Goal: Transaction & Acquisition: Purchase product/service

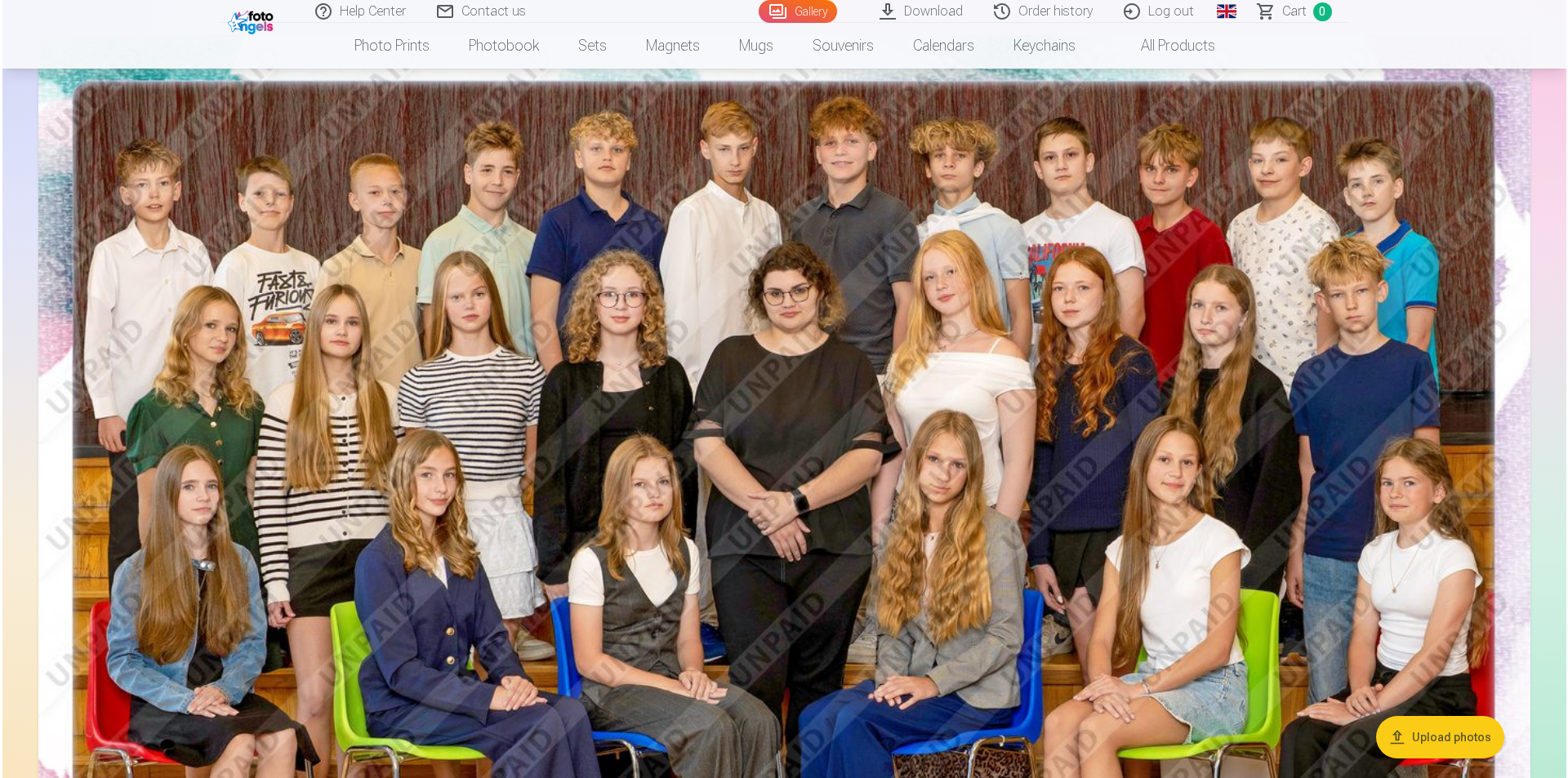
scroll to position [82, 0]
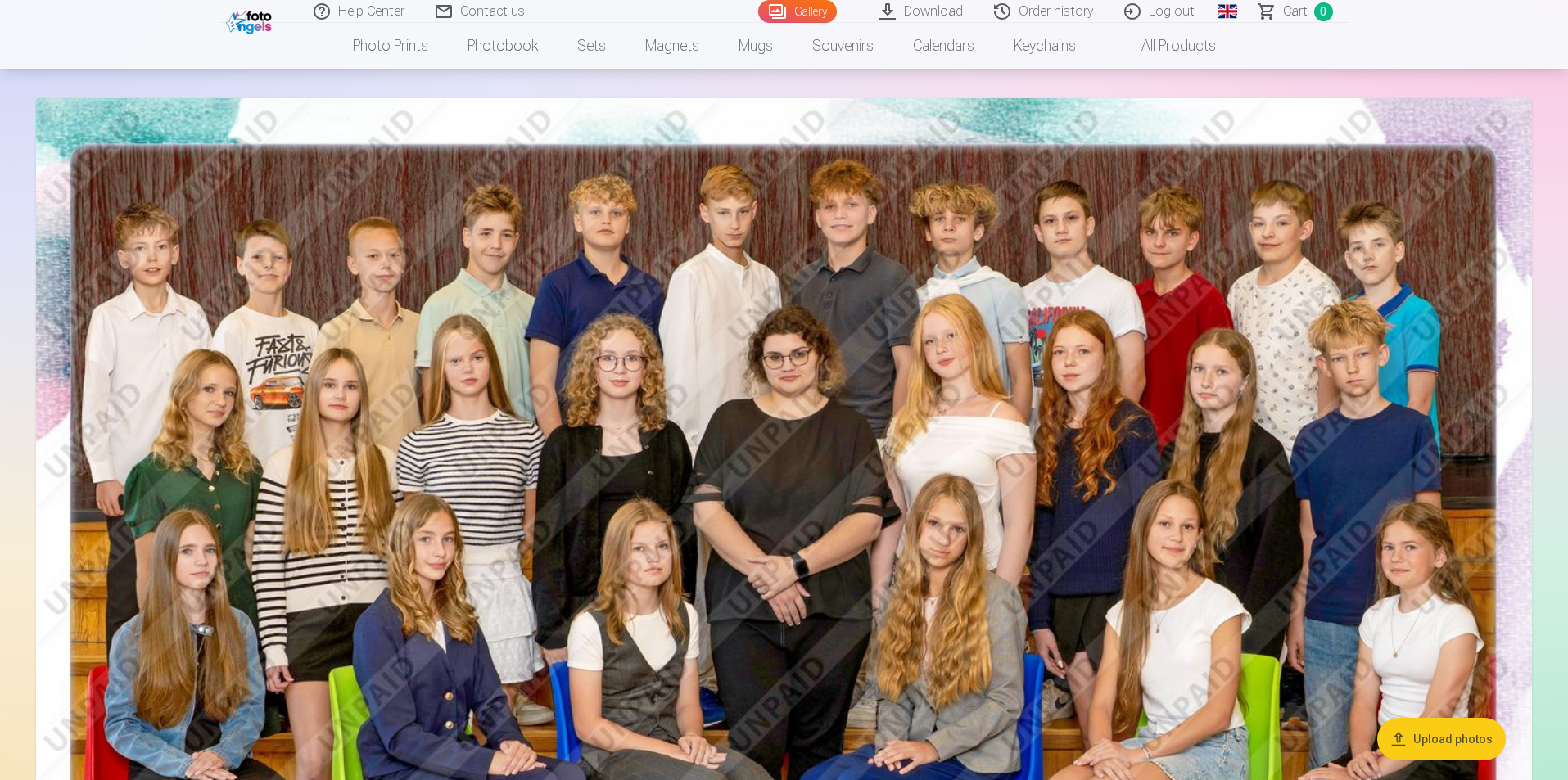
click at [712, 492] on img at bounding box center [783, 597] width 1495 height 998
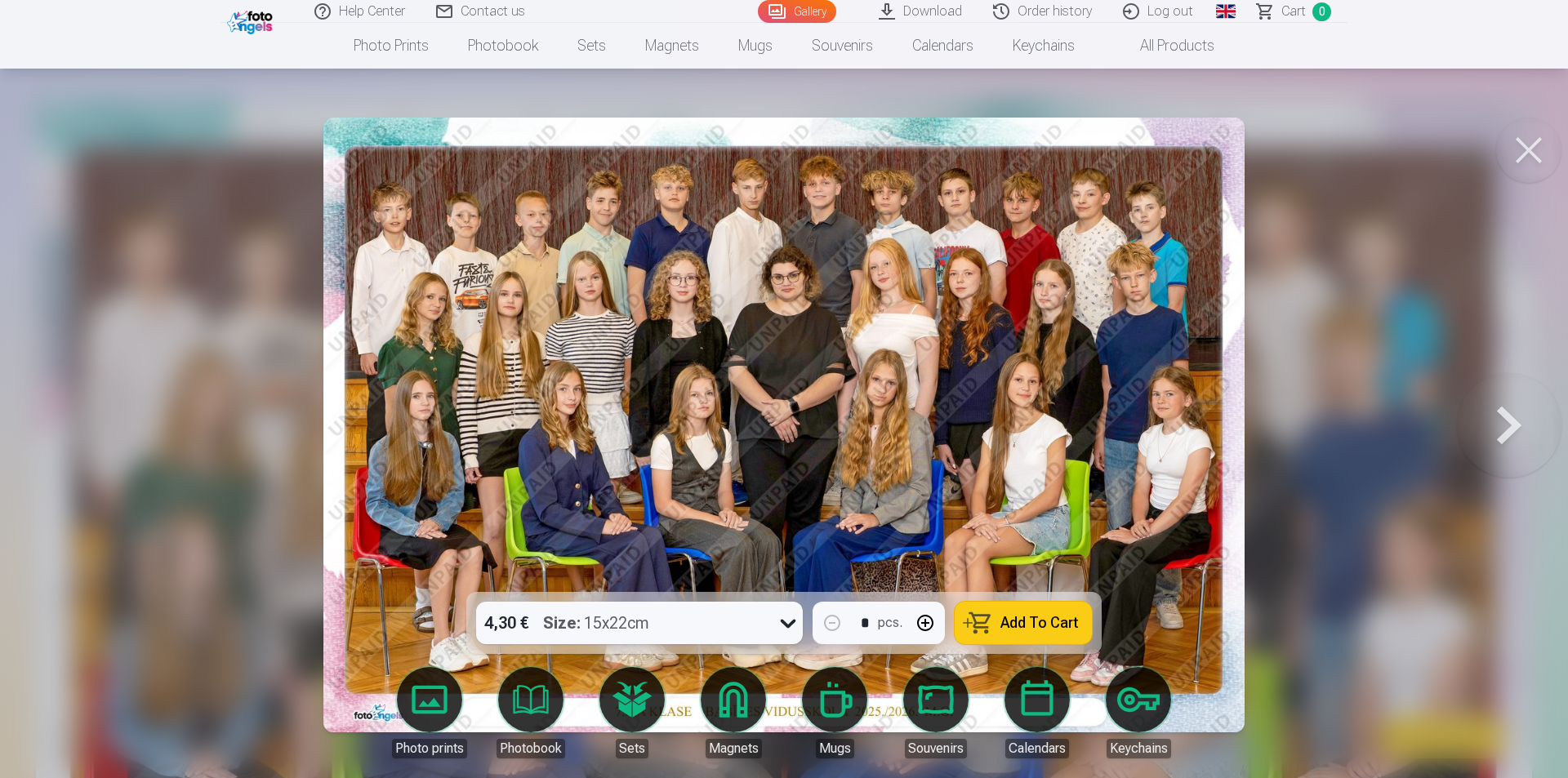
click at [1031, 624] on span "Add To Cart" at bounding box center [1040, 623] width 79 height 15
click at [1219, 4] on link "Global" at bounding box center [1226, 11] width 33 height 23
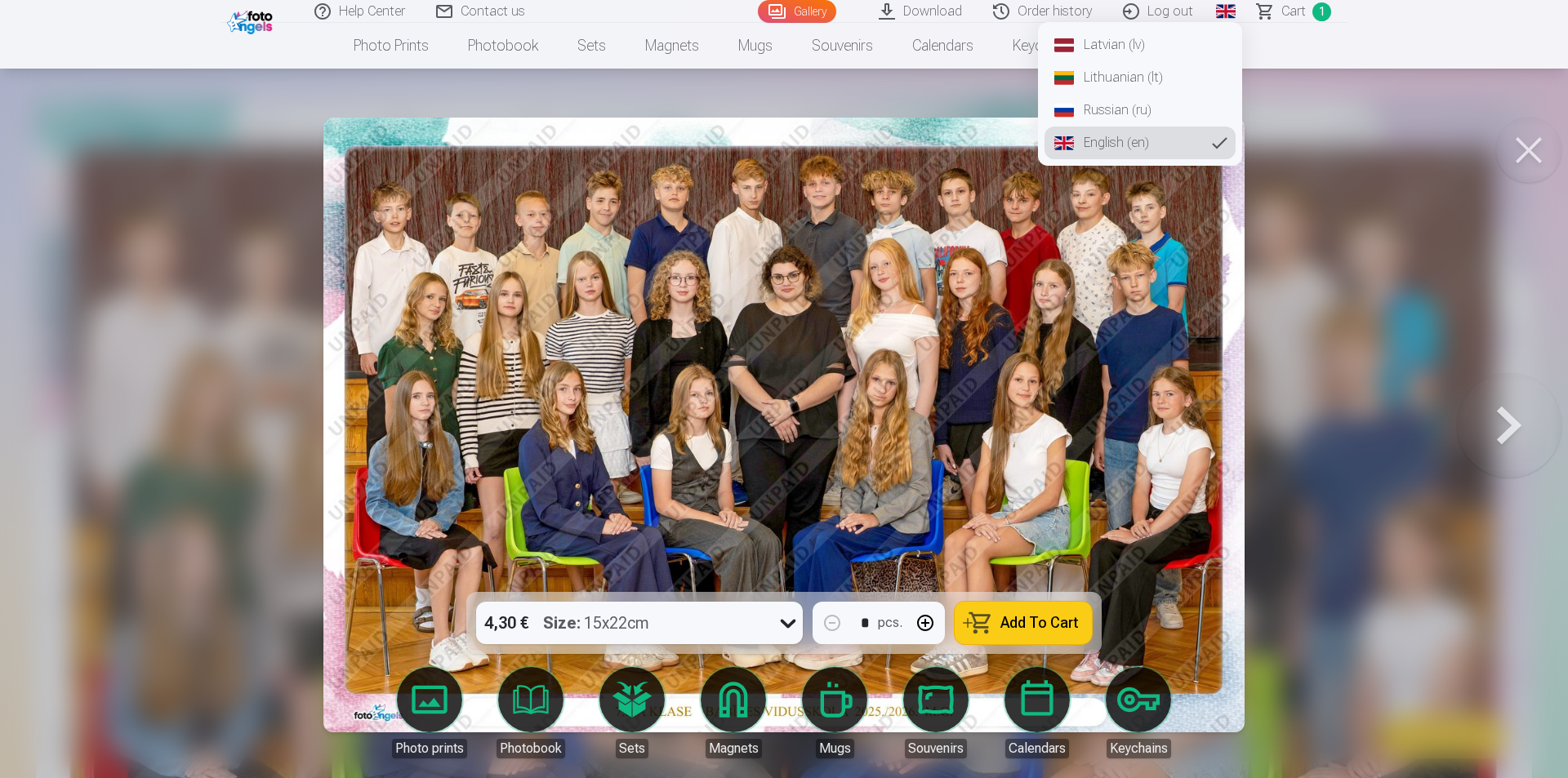
click at [1132, 46] on link "Latvian (lv)" at bounding box center [1140, 45] width 191 height 33
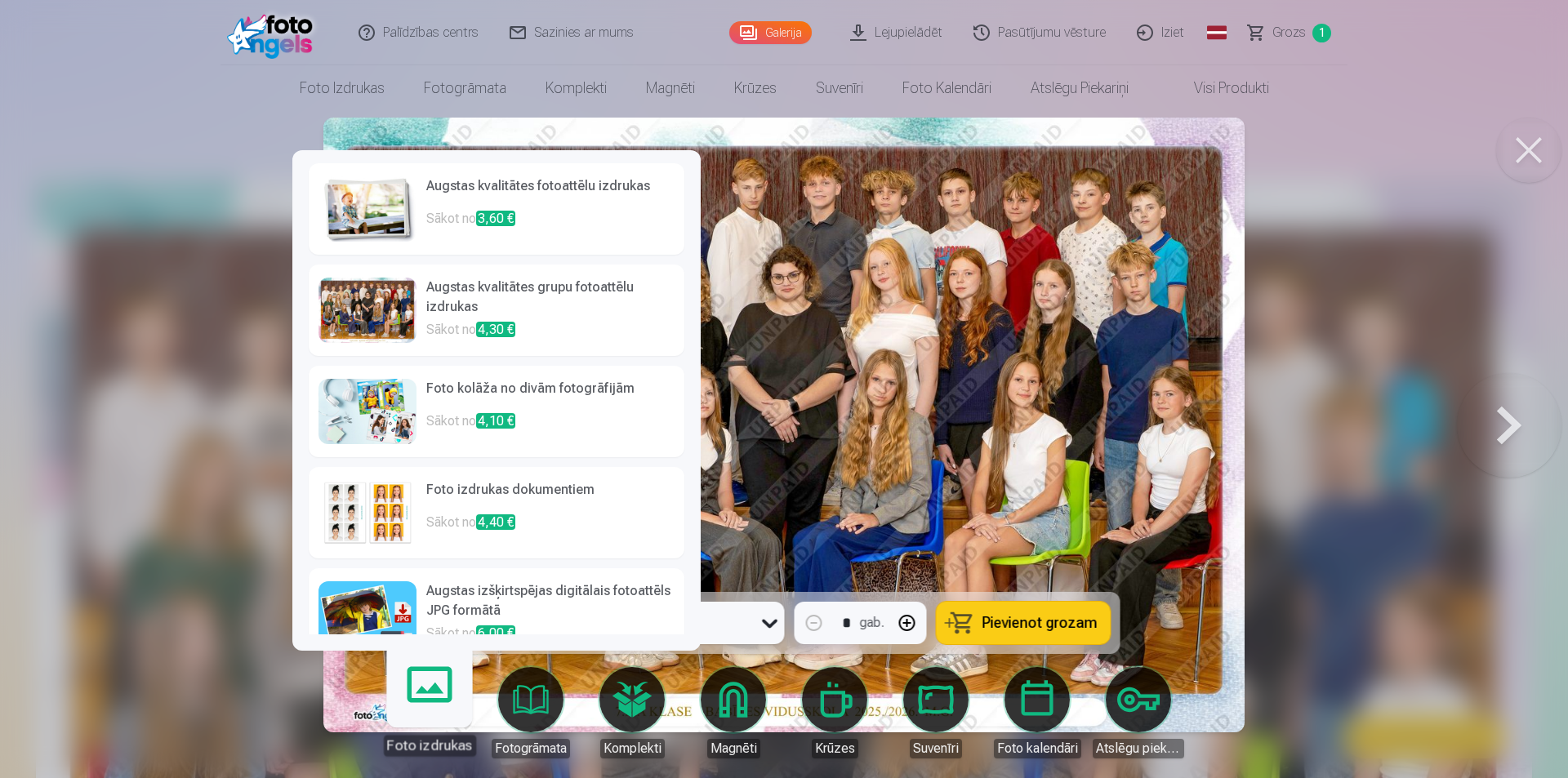
click at [416, 710] on link "Foto izdrukas" at bounding box center [429, 706] width 101 height 101
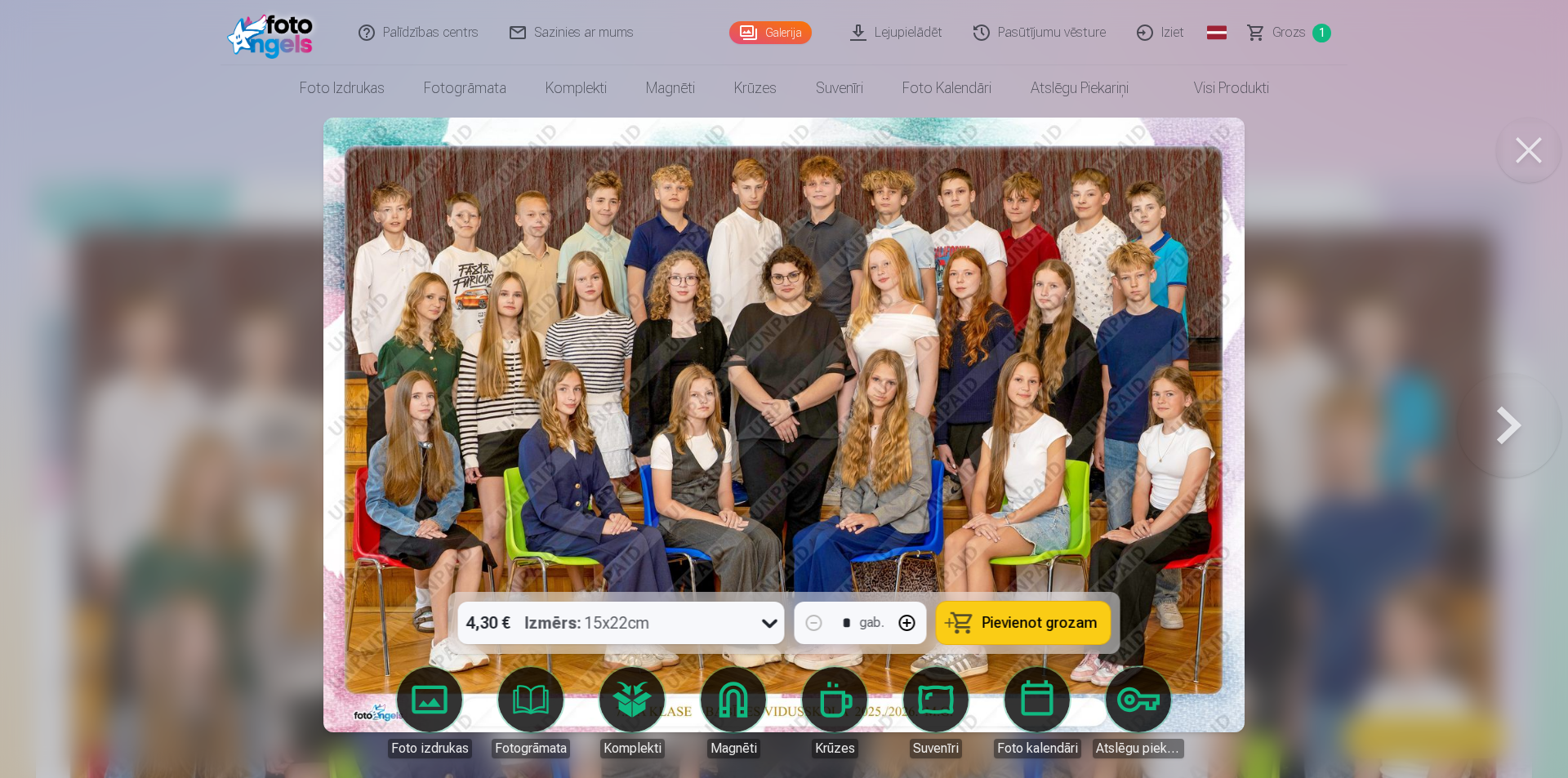
click at [1353, 147] on div at bounding box center [784, 389] width 1568 height 778
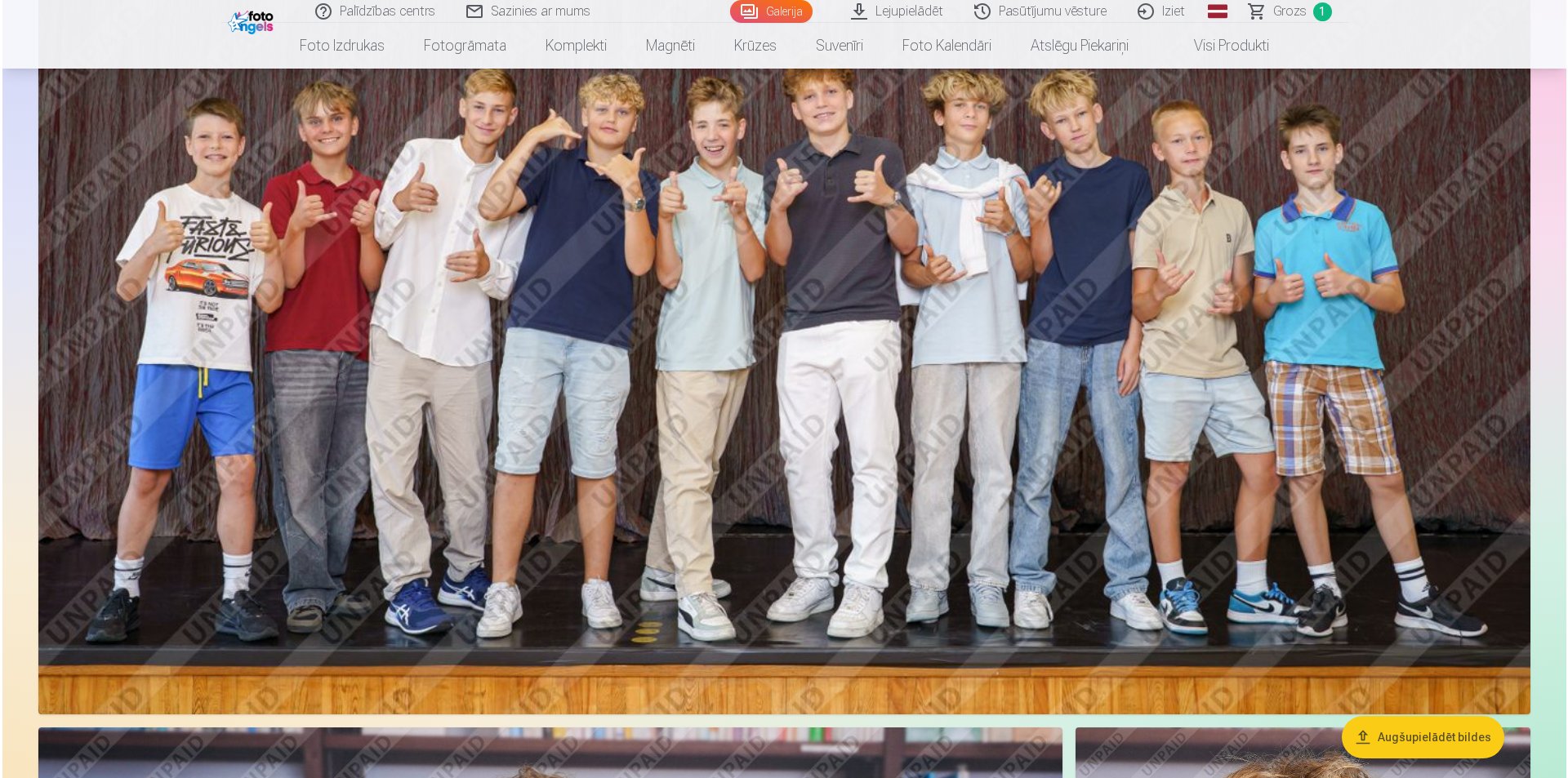
scroll to position [3183, 0]
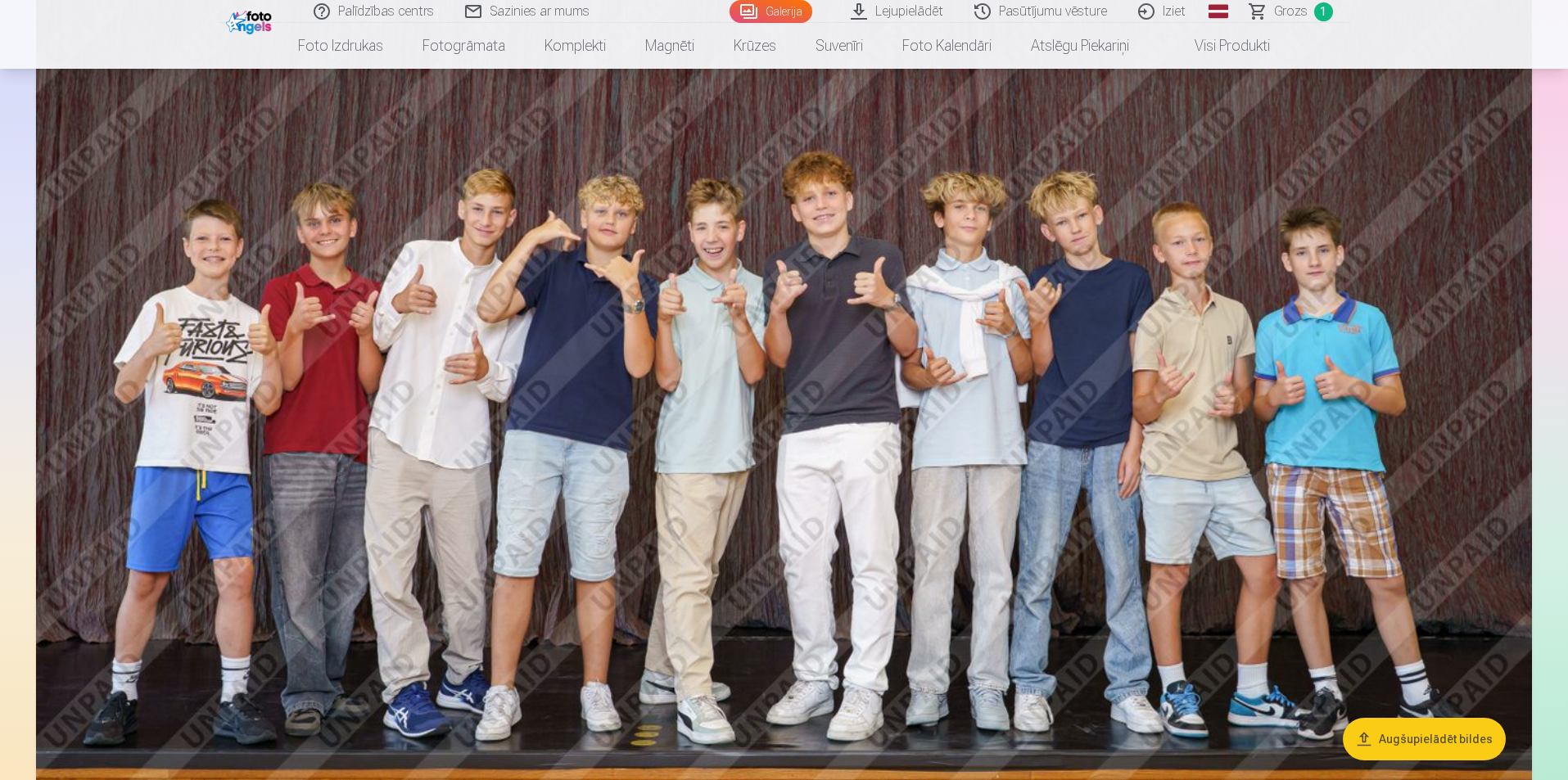
drag, startPoint x: 961, startPoint y: 584, endPoint x: 829, endPoint y: 469, distance: 175.1
click at [829, 469] on img at bounding box center [783, 320] width 1495 height 997
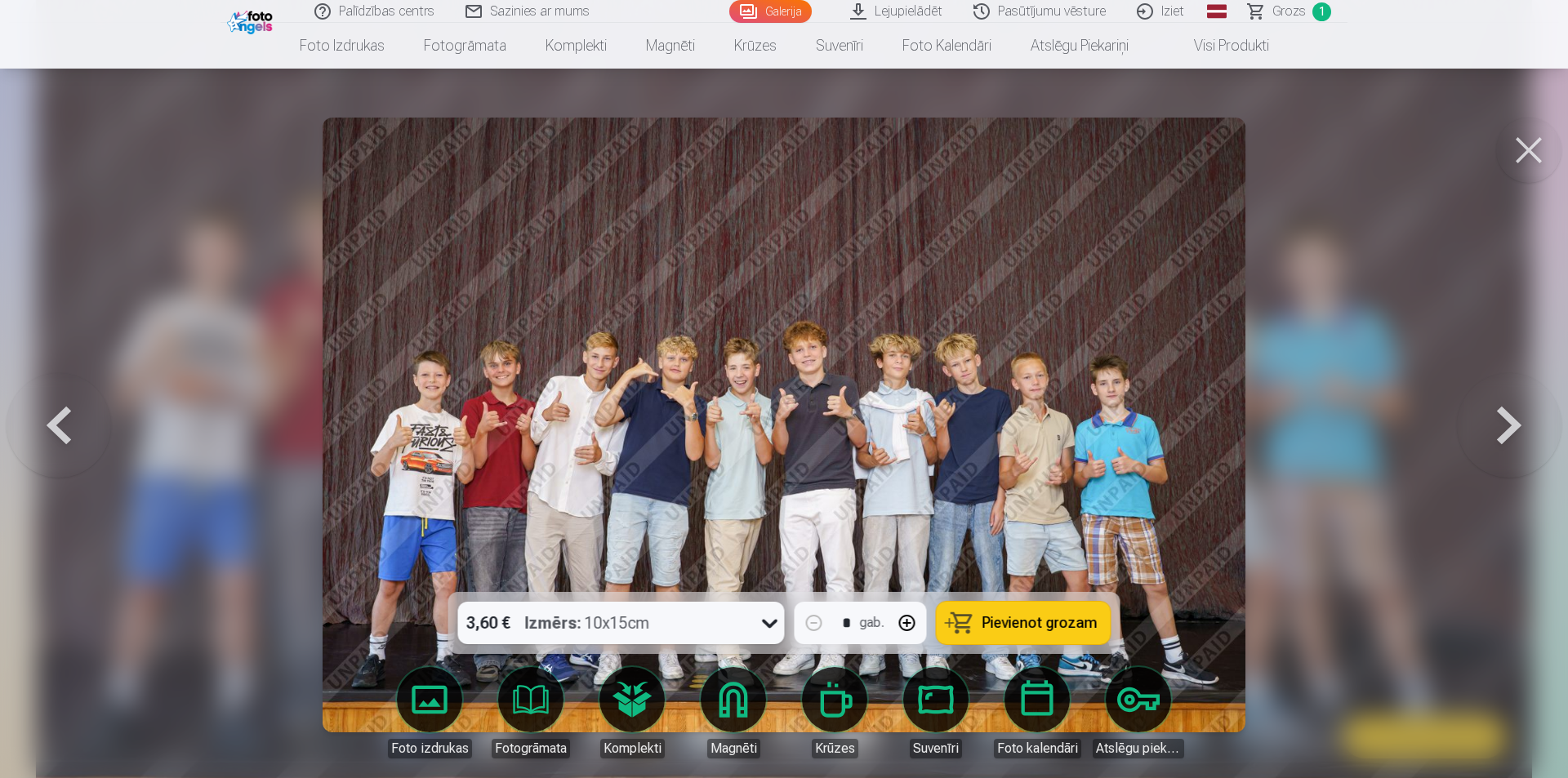
click at [1036, 617] on span "Pievienot grozam" at bounding box center [1041, 623] width 116 height 15
click at [1310, 470] on div at bounding box center [784, 389] width 1568 height 778
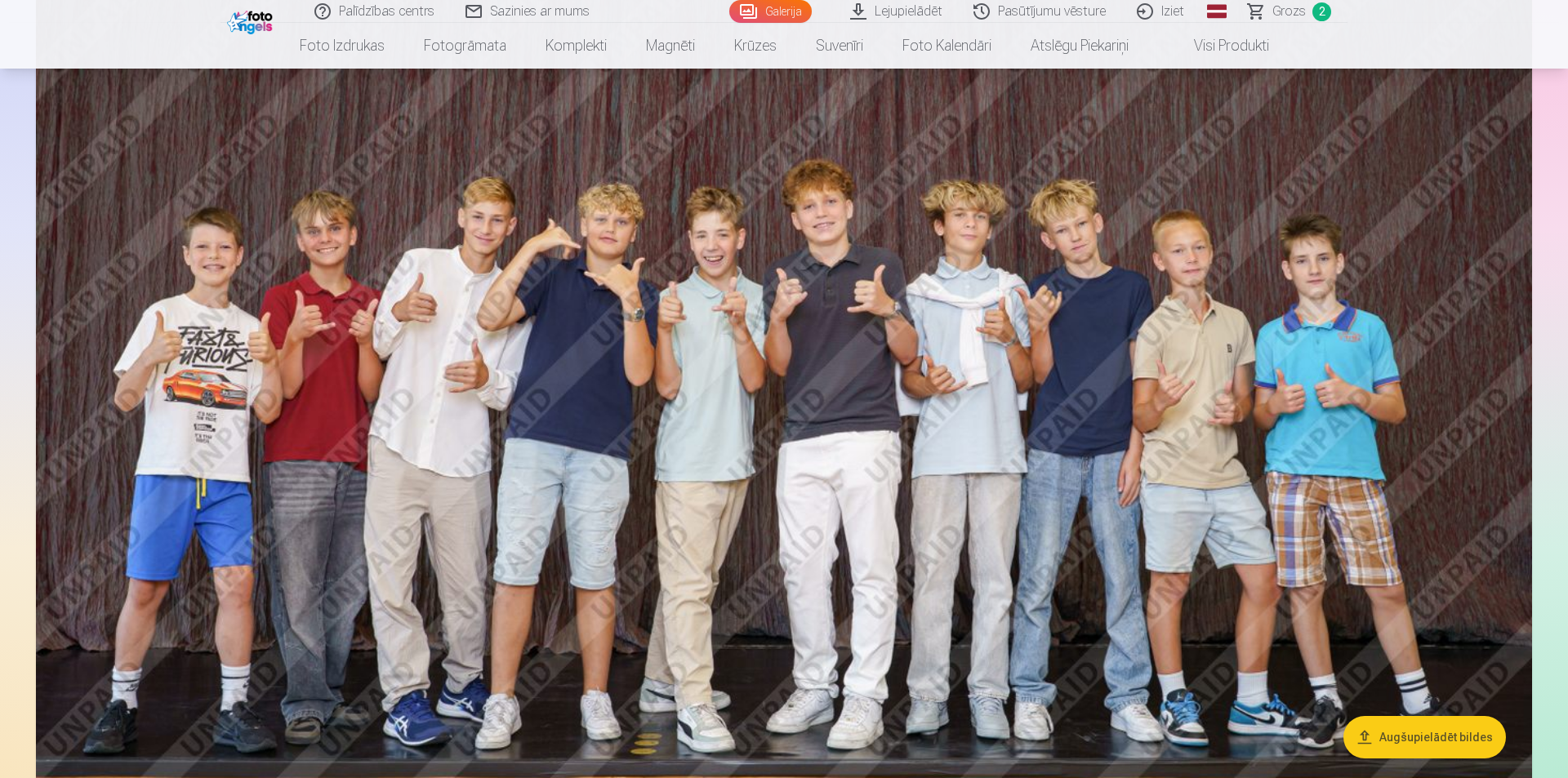
scroll to position [3176, 0]
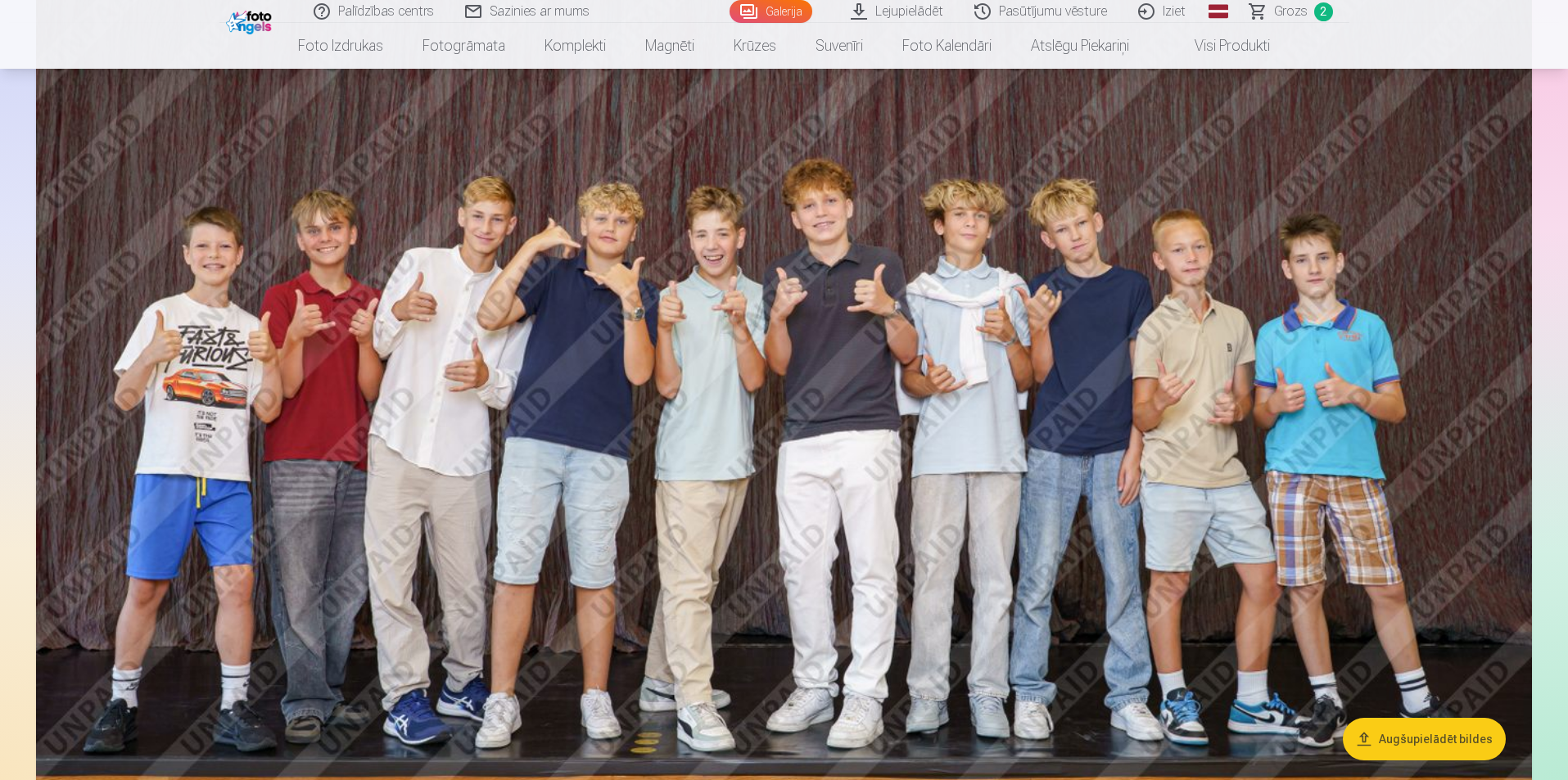
click at [1488, 386] on img at bounding box center [783, 327] width 1495 height 997
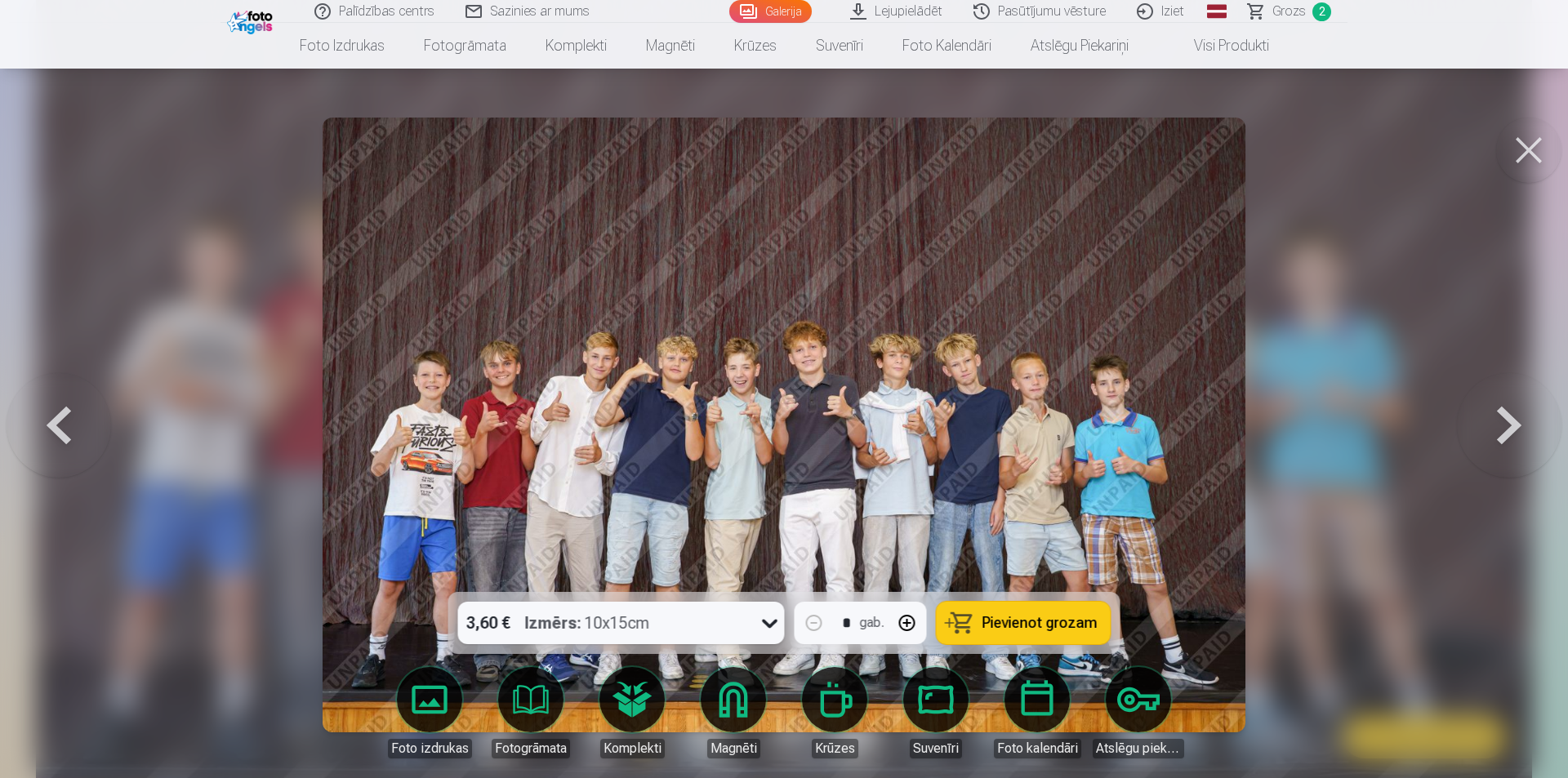
click at [1496, 430] on button at bounding box center [1509, 424] width 105 height 301
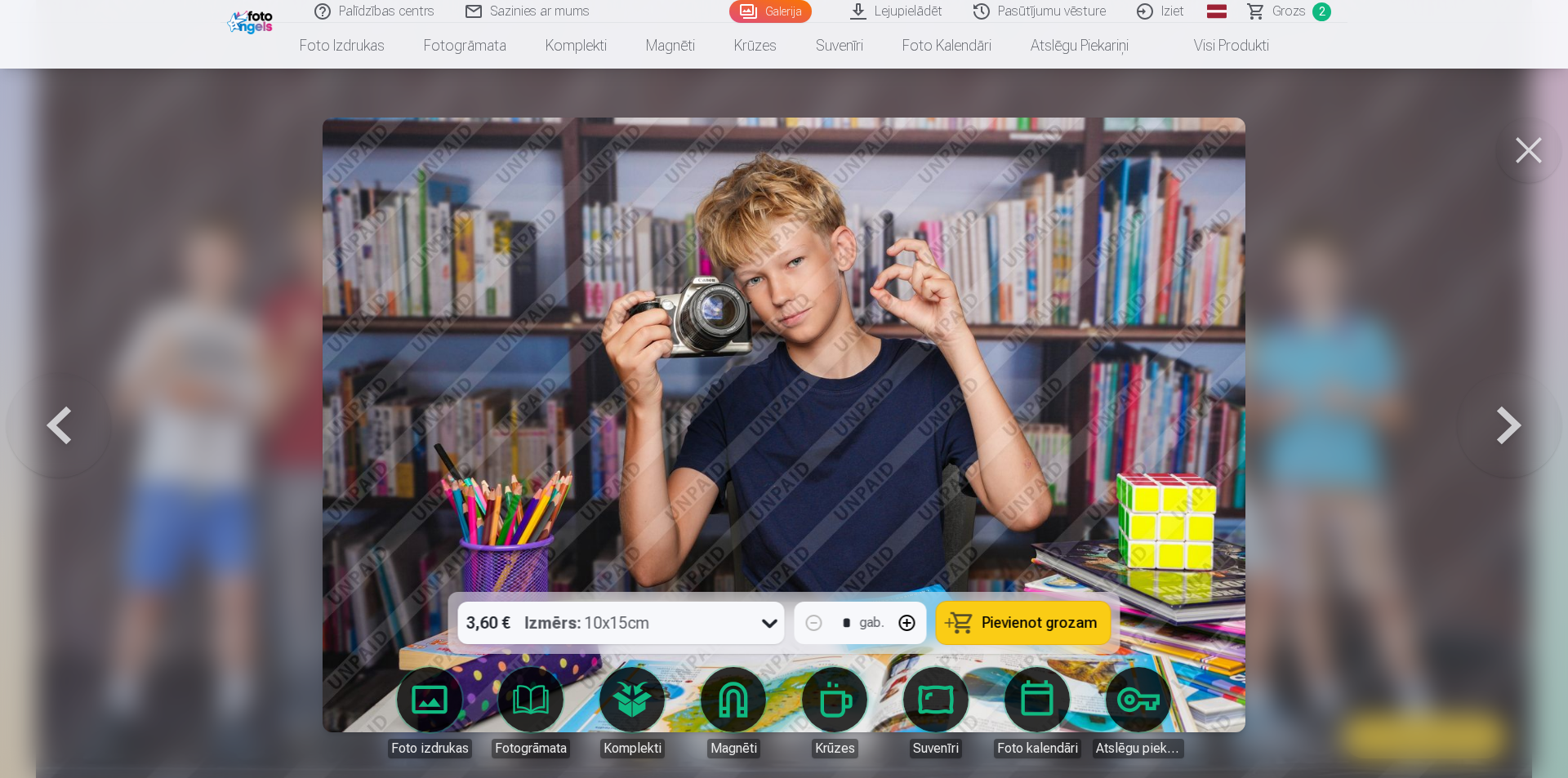
click at [1496, 430] on button at bounding box center [1509, 424] width 105 height 301
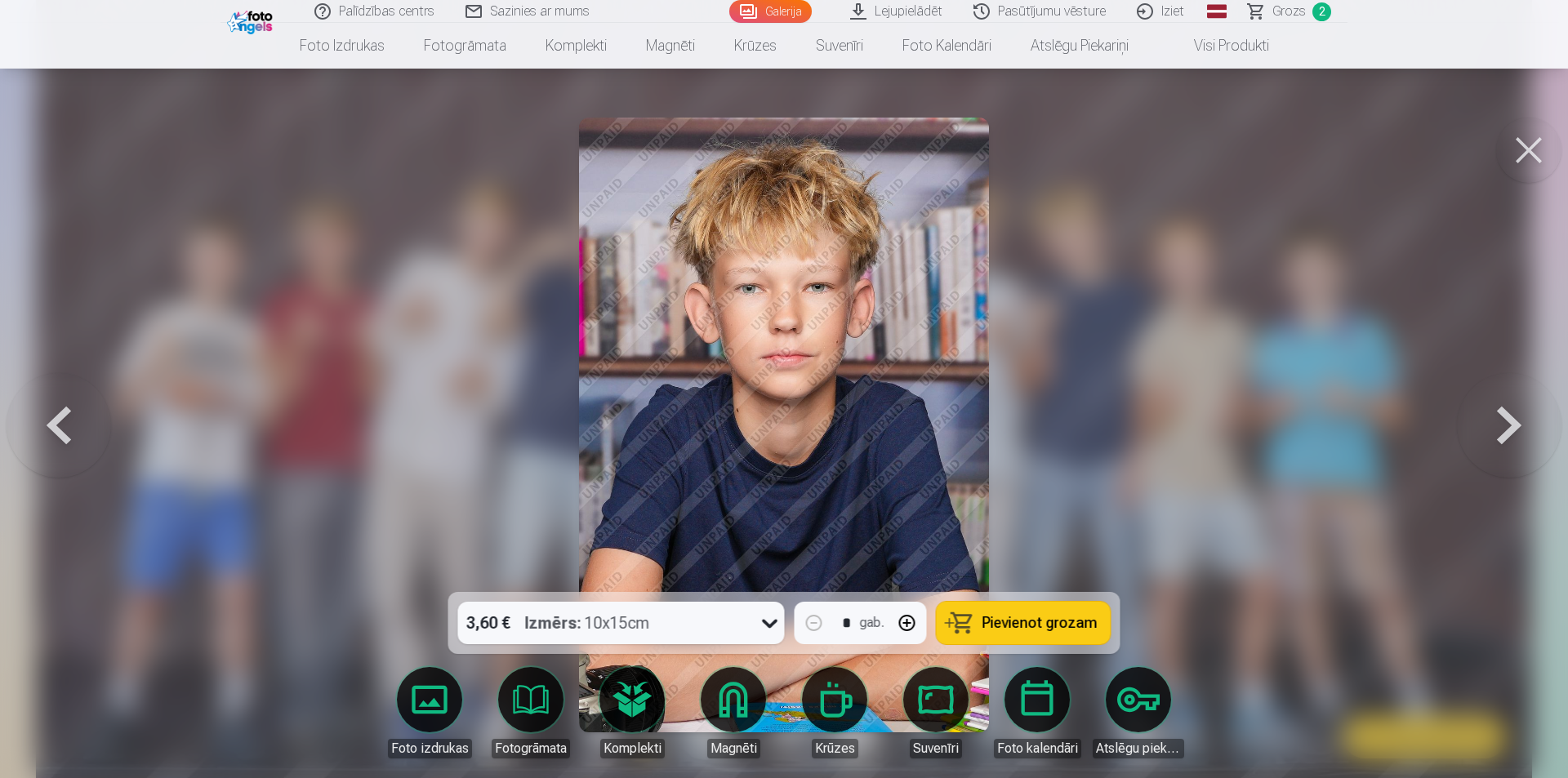
click at [1496, 430] on button at bounding box center [1509, 424] width 105 height 301
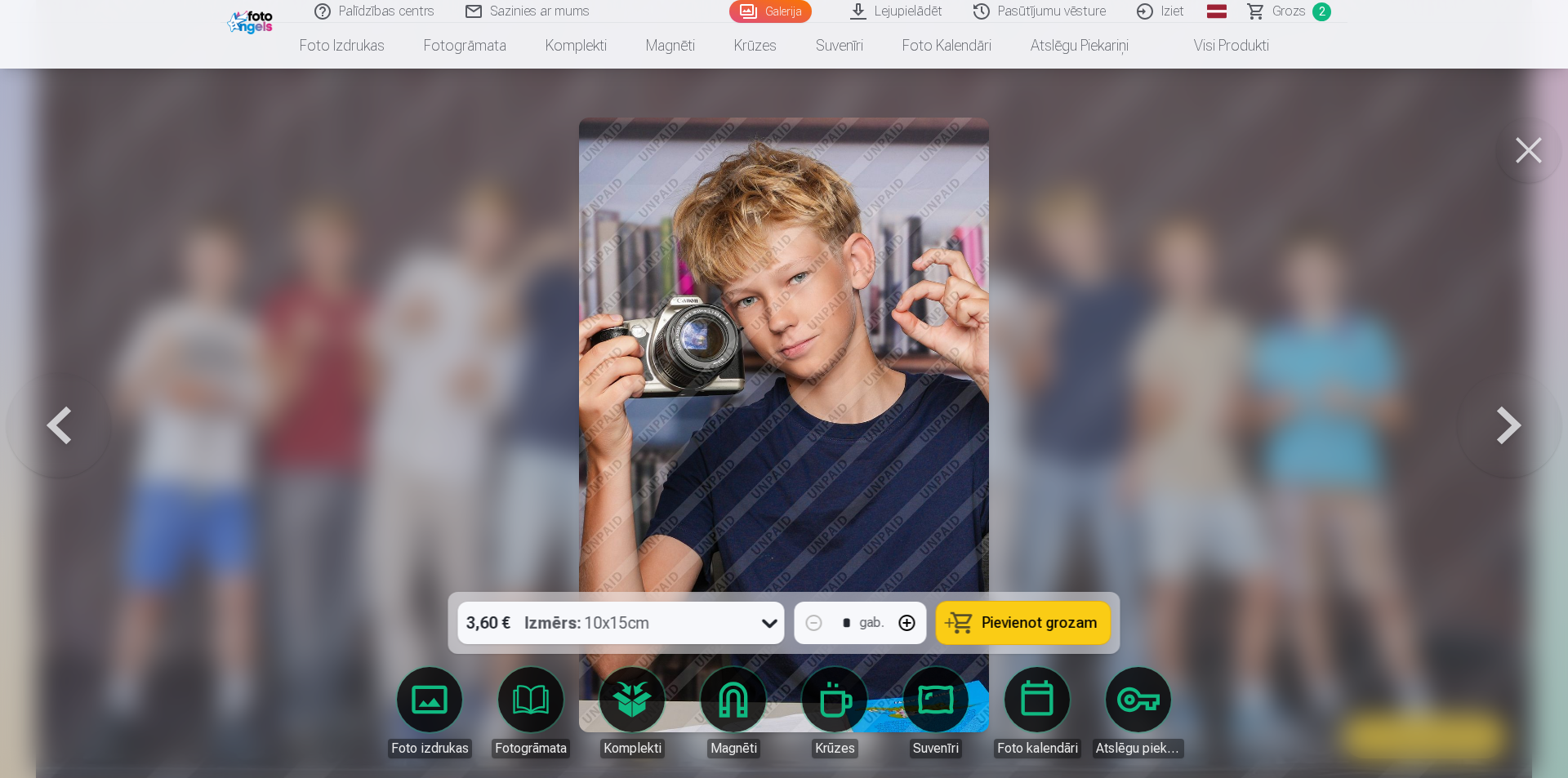
click at [1495, 430] on button at bounding box center [1509, 424] width 105 height 301
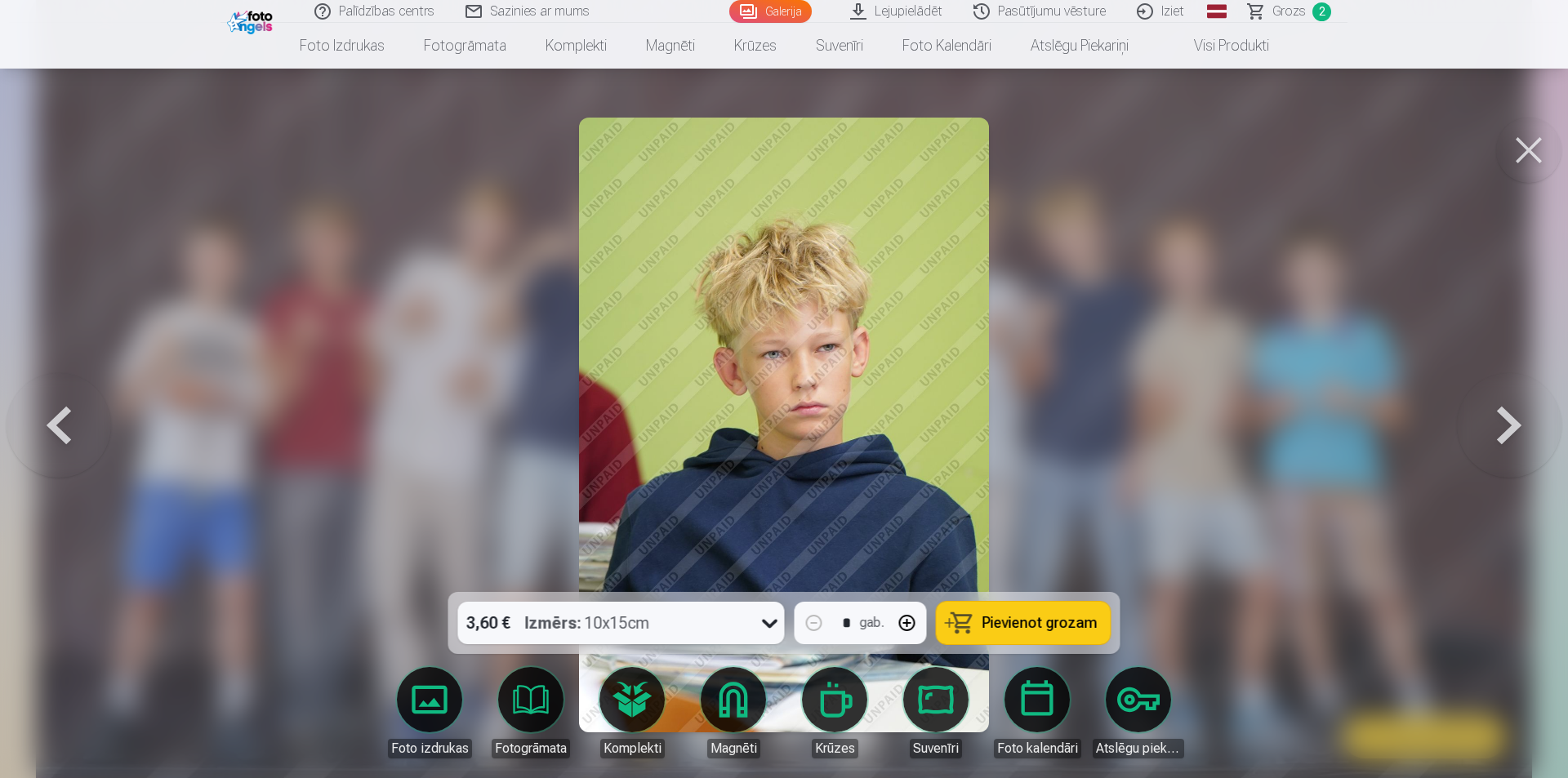
click at [1492, 431] on button at bounding box center [1509, 424] width 105 height 301
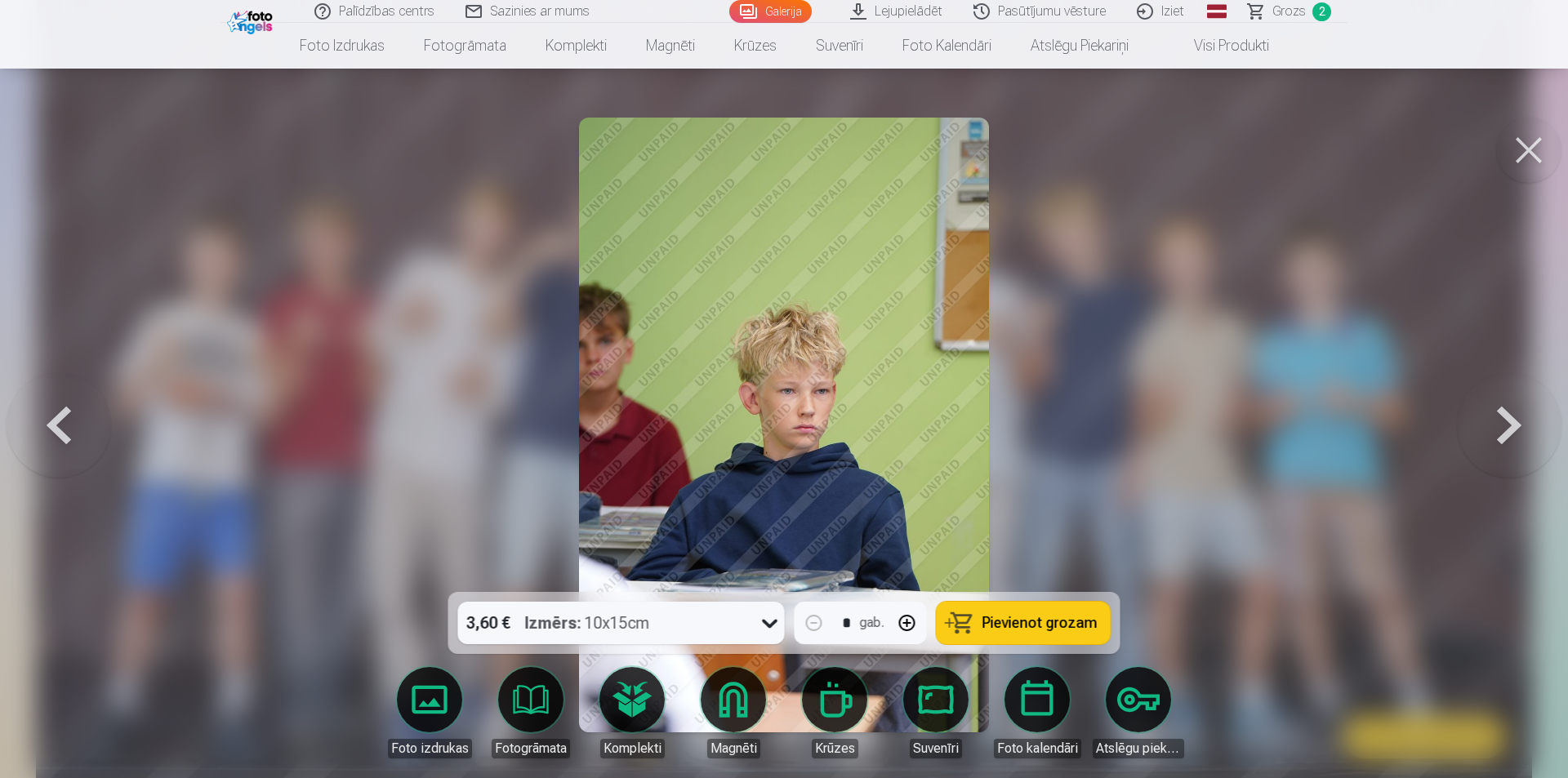
click at [1488, 432] on button at bounding box center [1509, 424] width 105 height 301
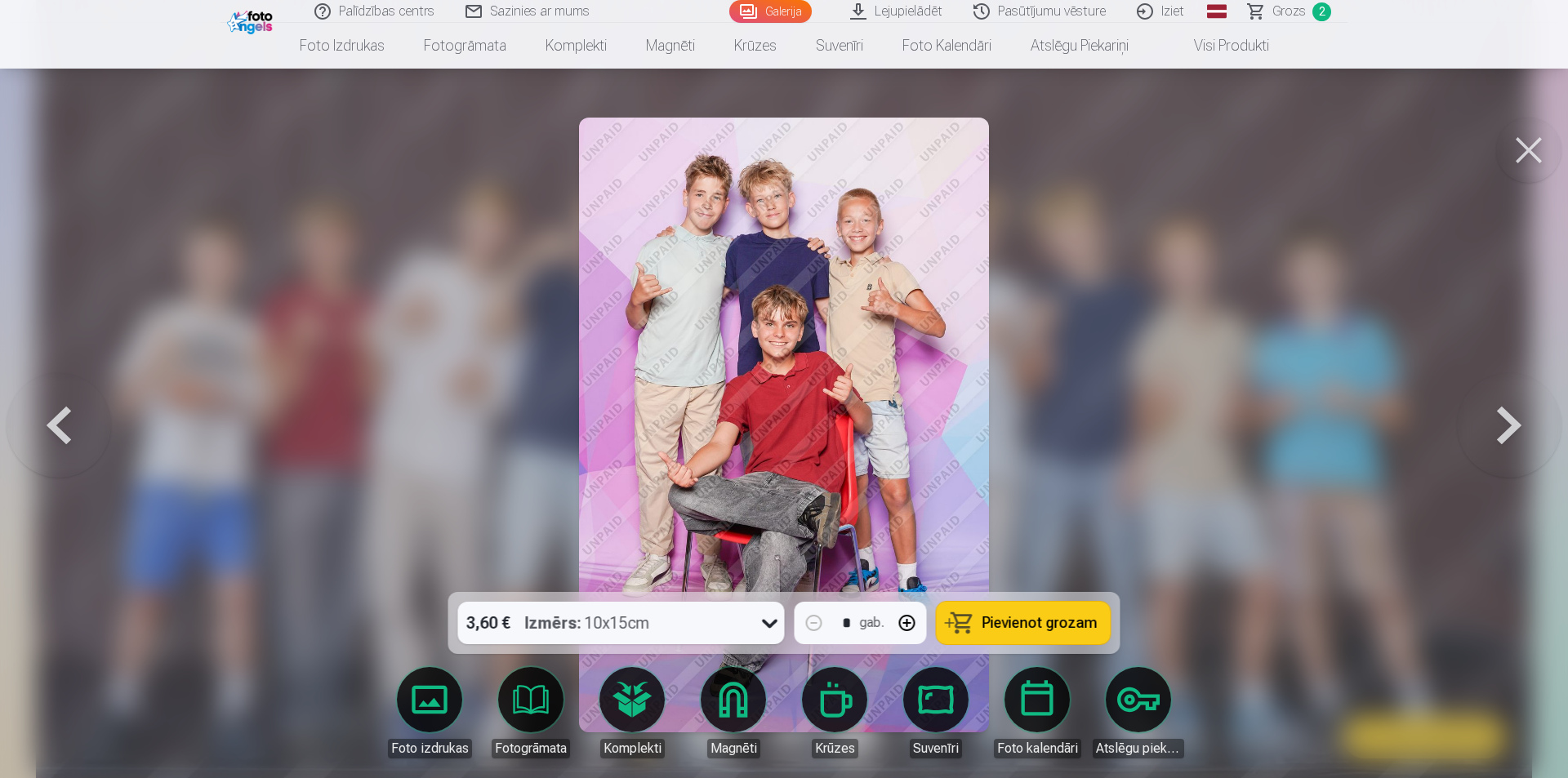
drag, startPoint x: 893, startPoint y: 407, endPoint x: 1220, endPoint y: 364, distance: 329.8
click at [1220, 364] on div at bounding box center [784, 389] width 1568 height 778
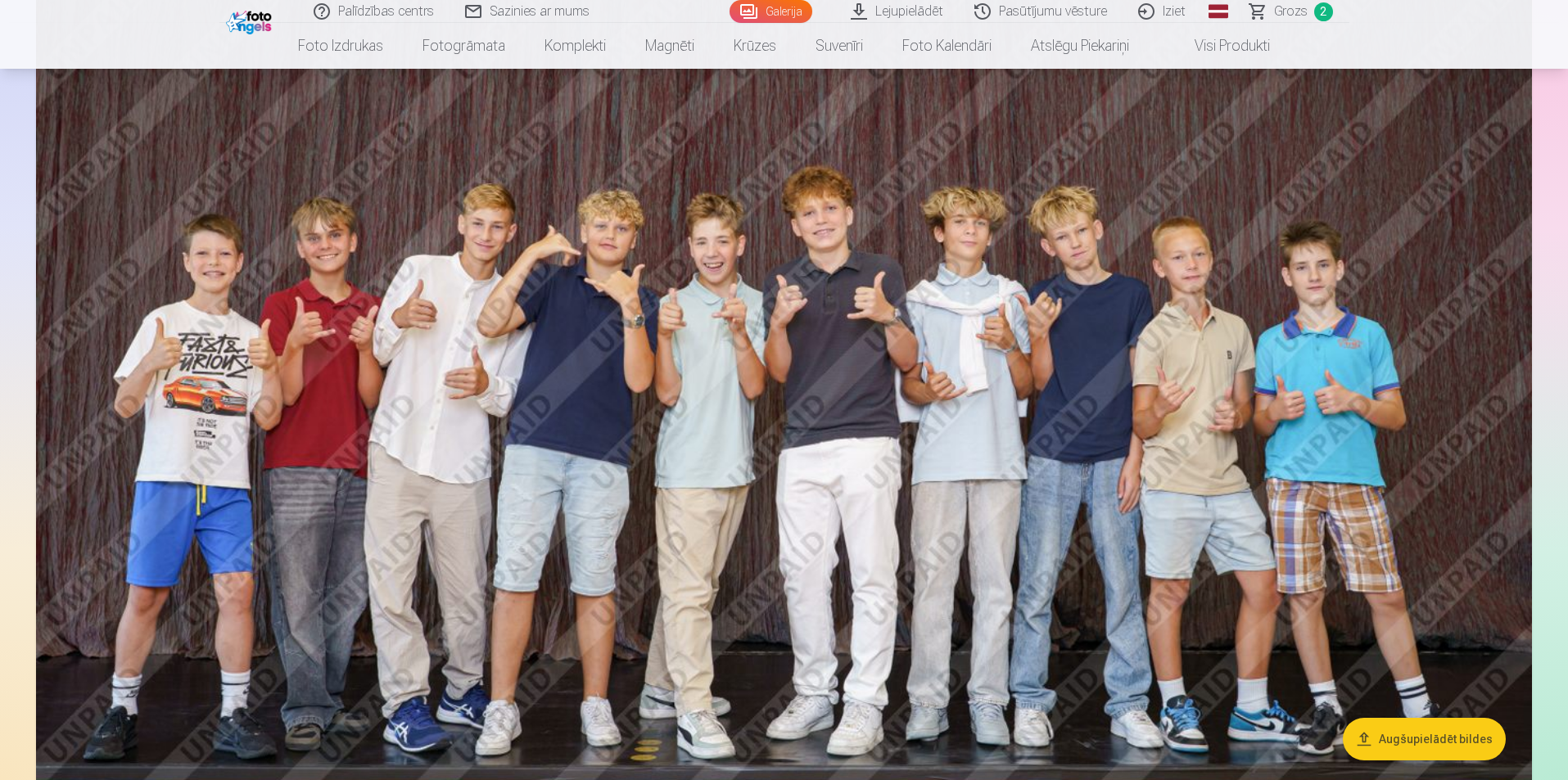
click at [1520, 370] on div at bounding box center [784, 164] width 1509 height 6334
click at [1494, 384] on img at bounding box center [783, 334] width 1495 height 997
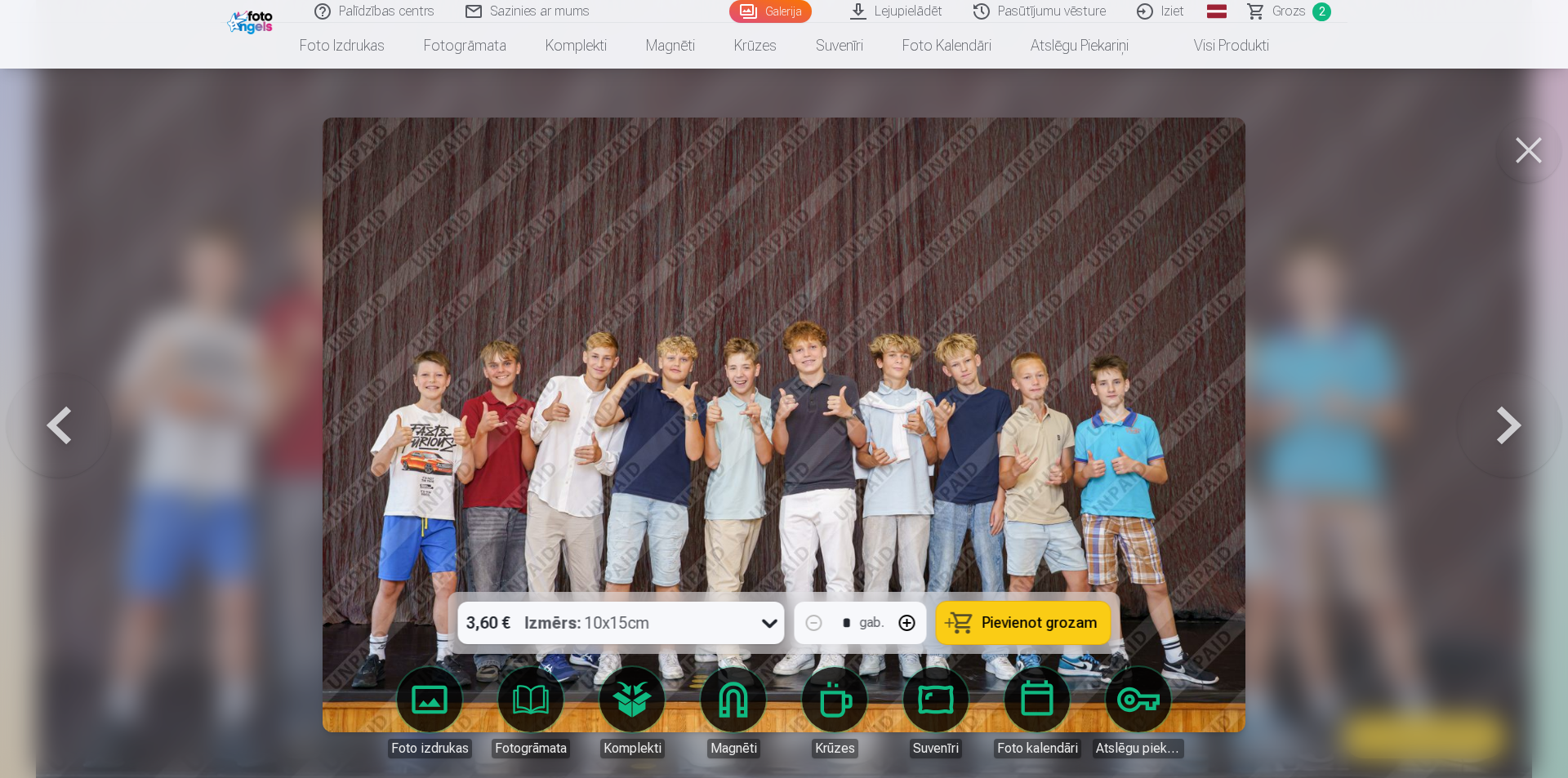
click at [1502, 419] on button at bounding box center [1509, 424] width 105 height 301
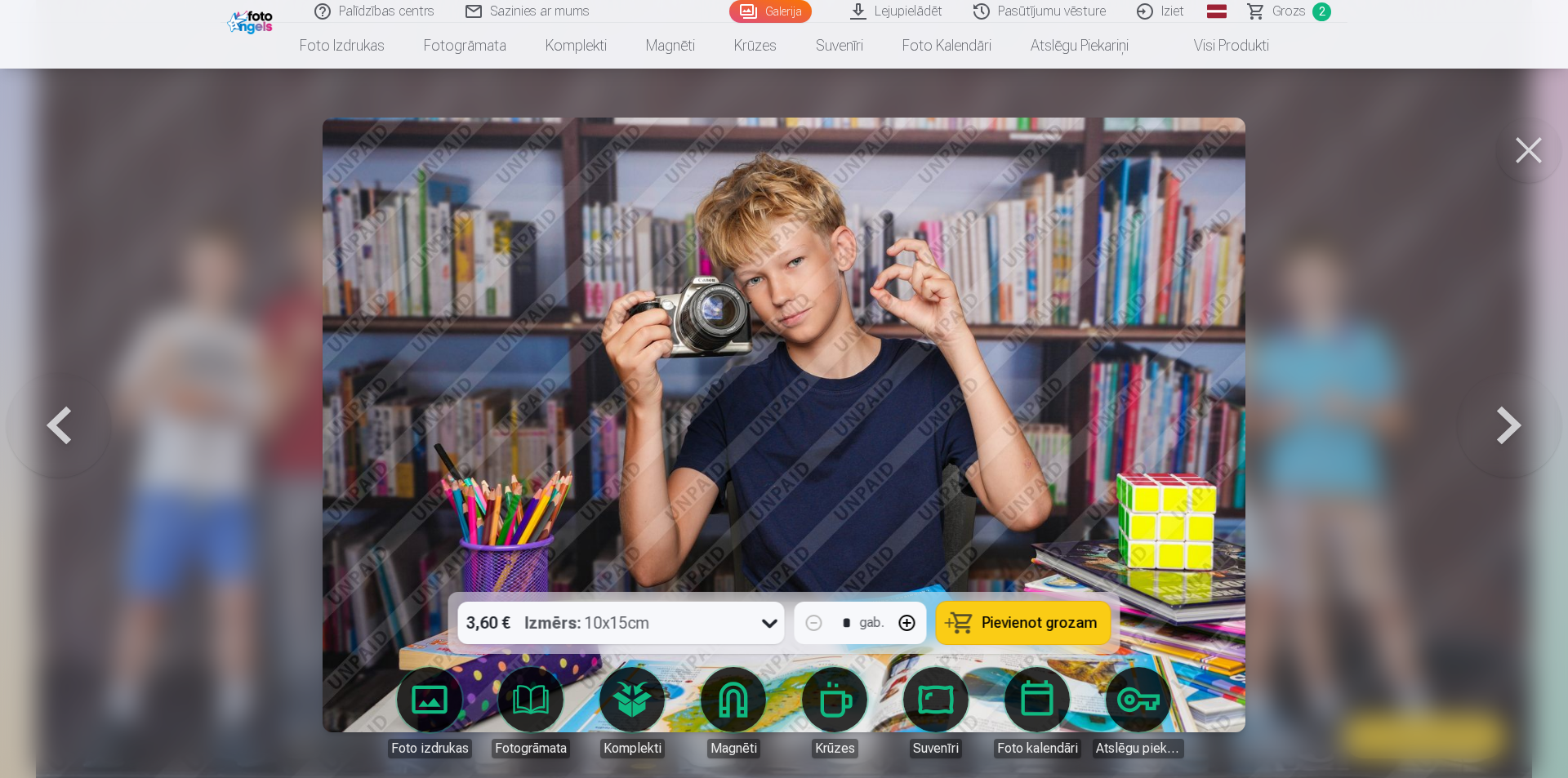
click at [1502, 419] on button at bounding box center [1509, 424] width 105 height 301
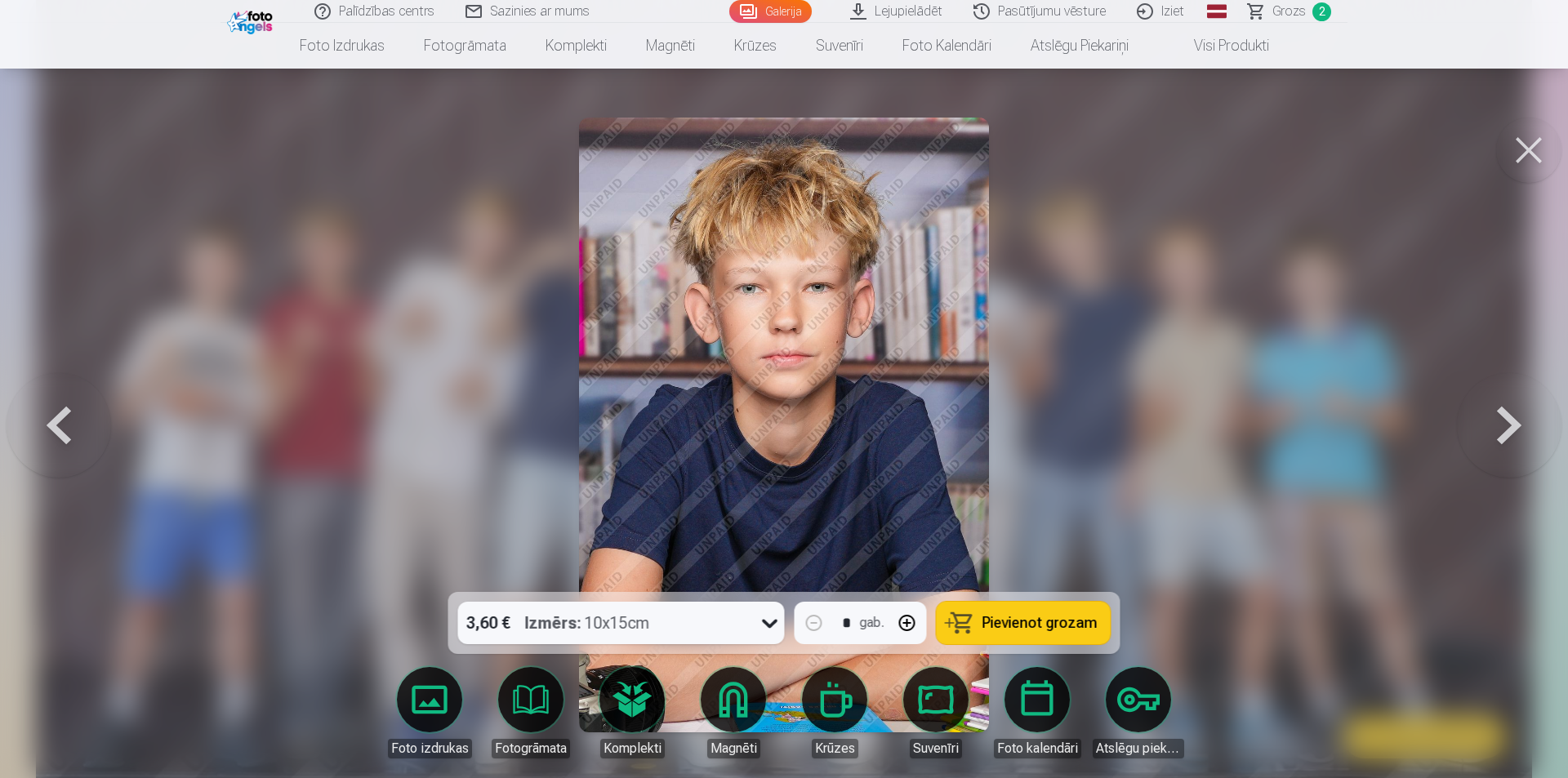
click at [1502, 419] on button at bounding box center [1509, 424] width 105 height 301
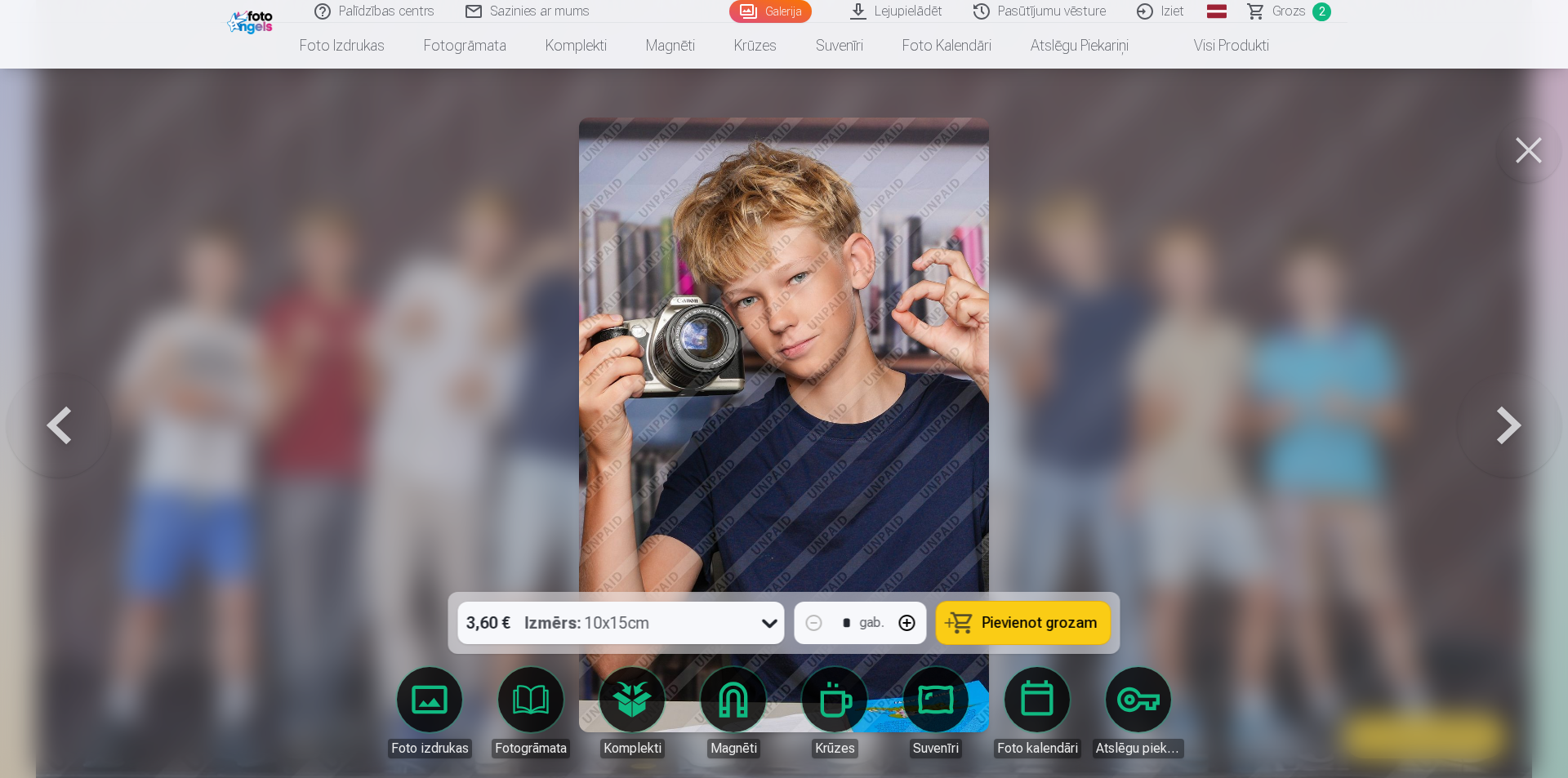
click at [1502, 419] on button at bounding box center [1509, 424] width 105 height 301
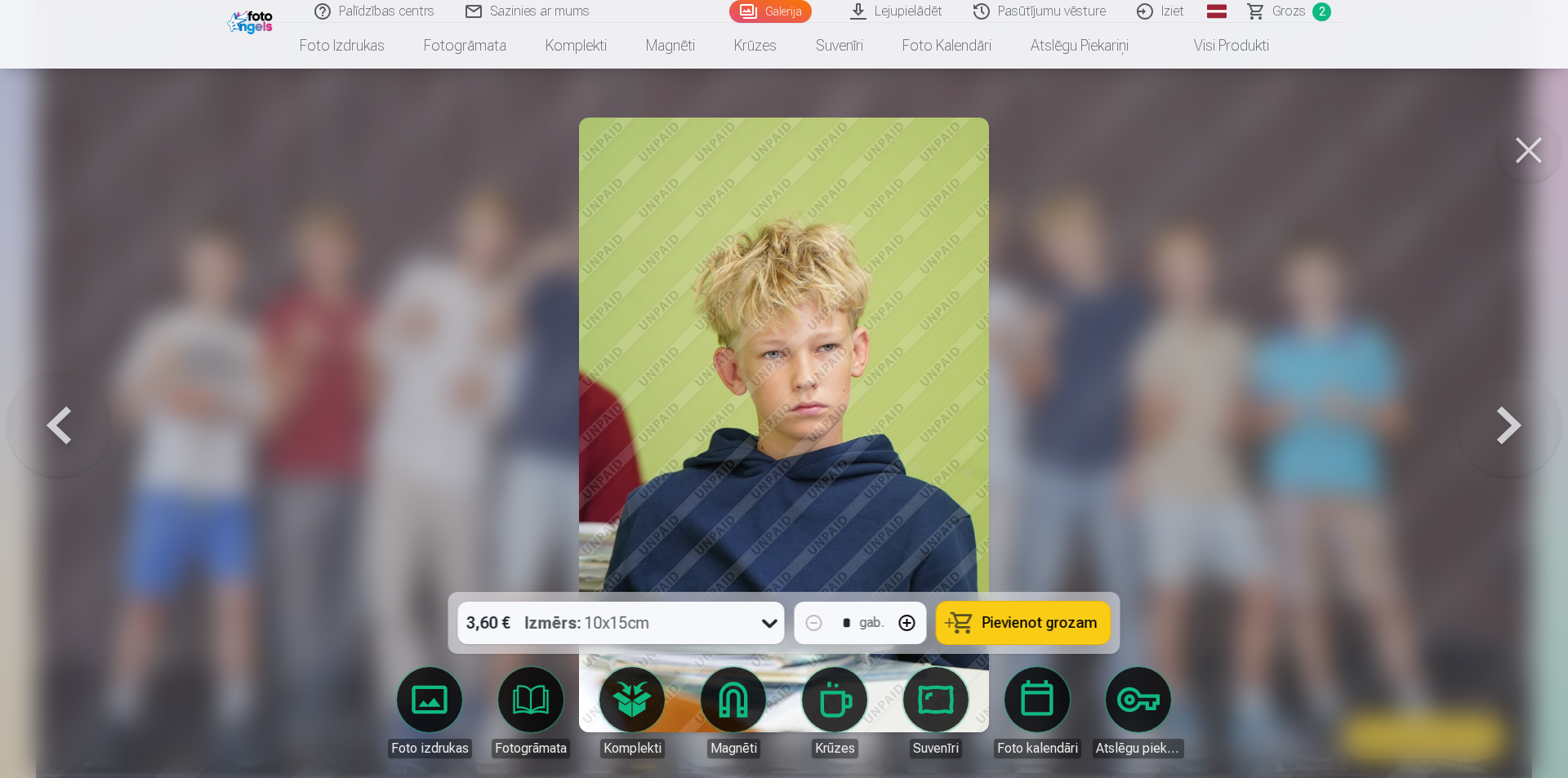
click at [1502, 419] on button at bounding box center [1509, 424] width 105 height 301
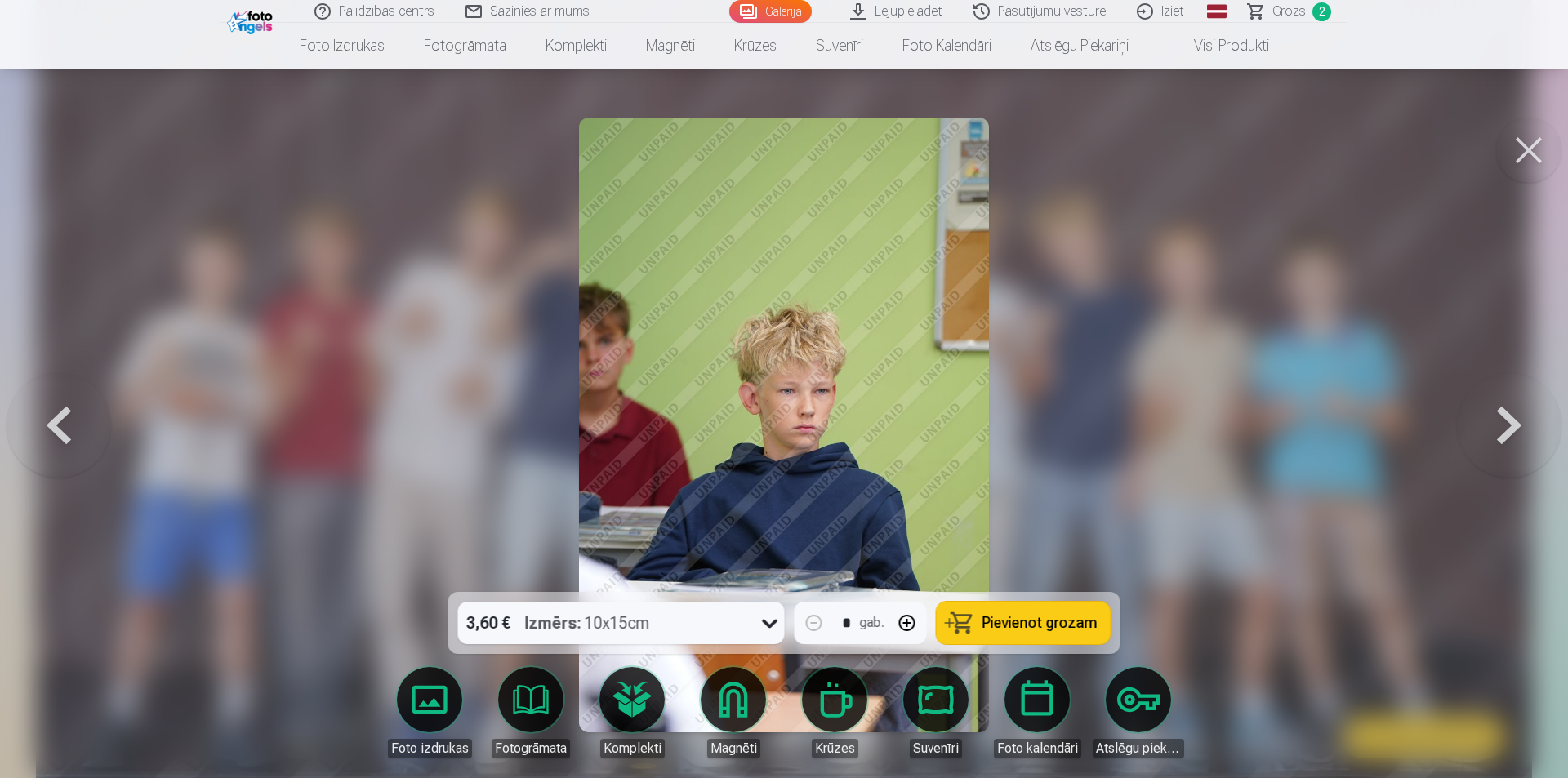
click at [1502, 419] on button at bounding box center [1509, 424] width 105 height 301
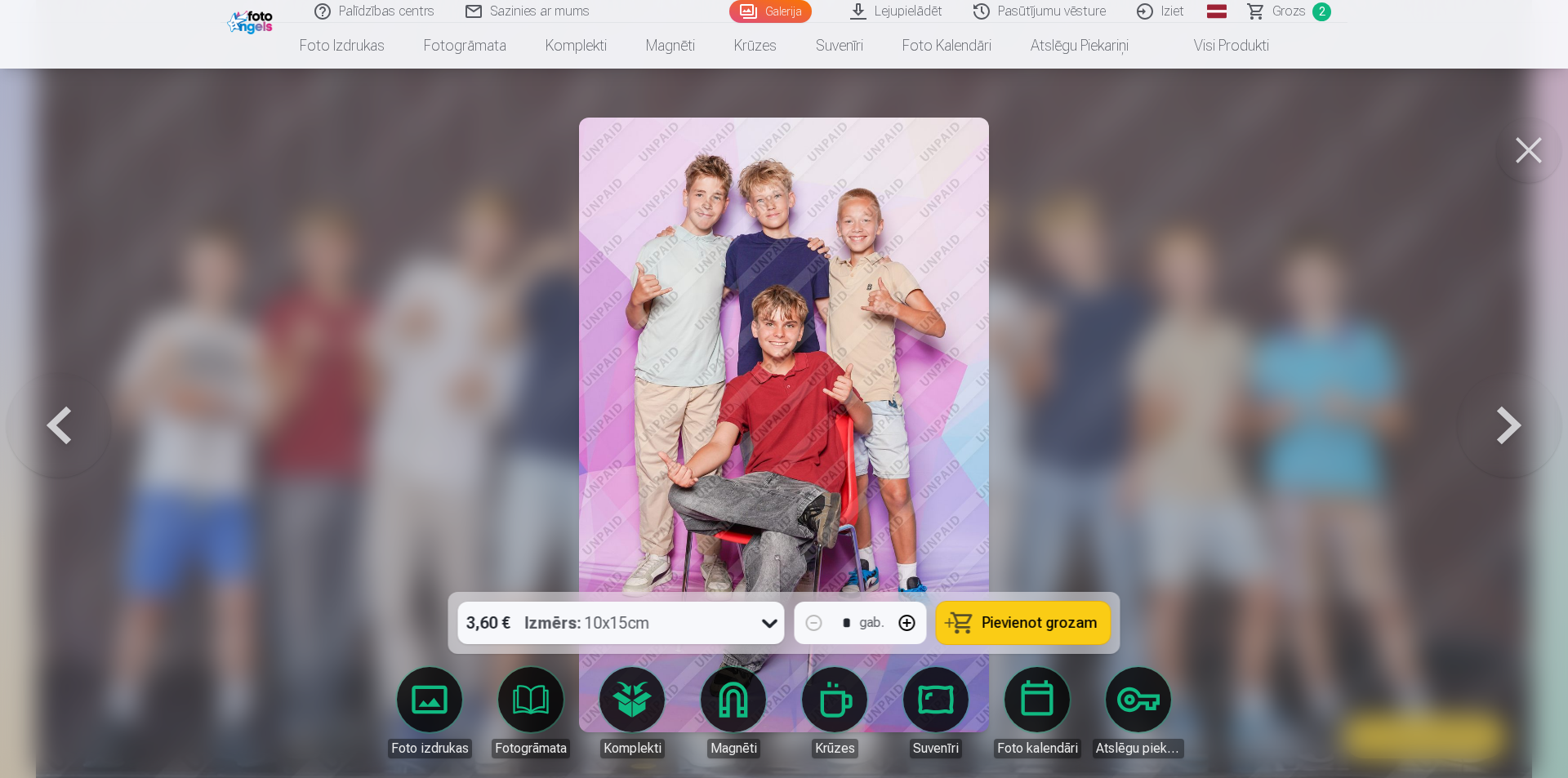
click at [1006, 617] on span "Pievienot grozam" at bounding box center [1041, 623] width 116 height 15
click at [1506, 430] on button at bounding box center [1509, 424] width 105 height 301
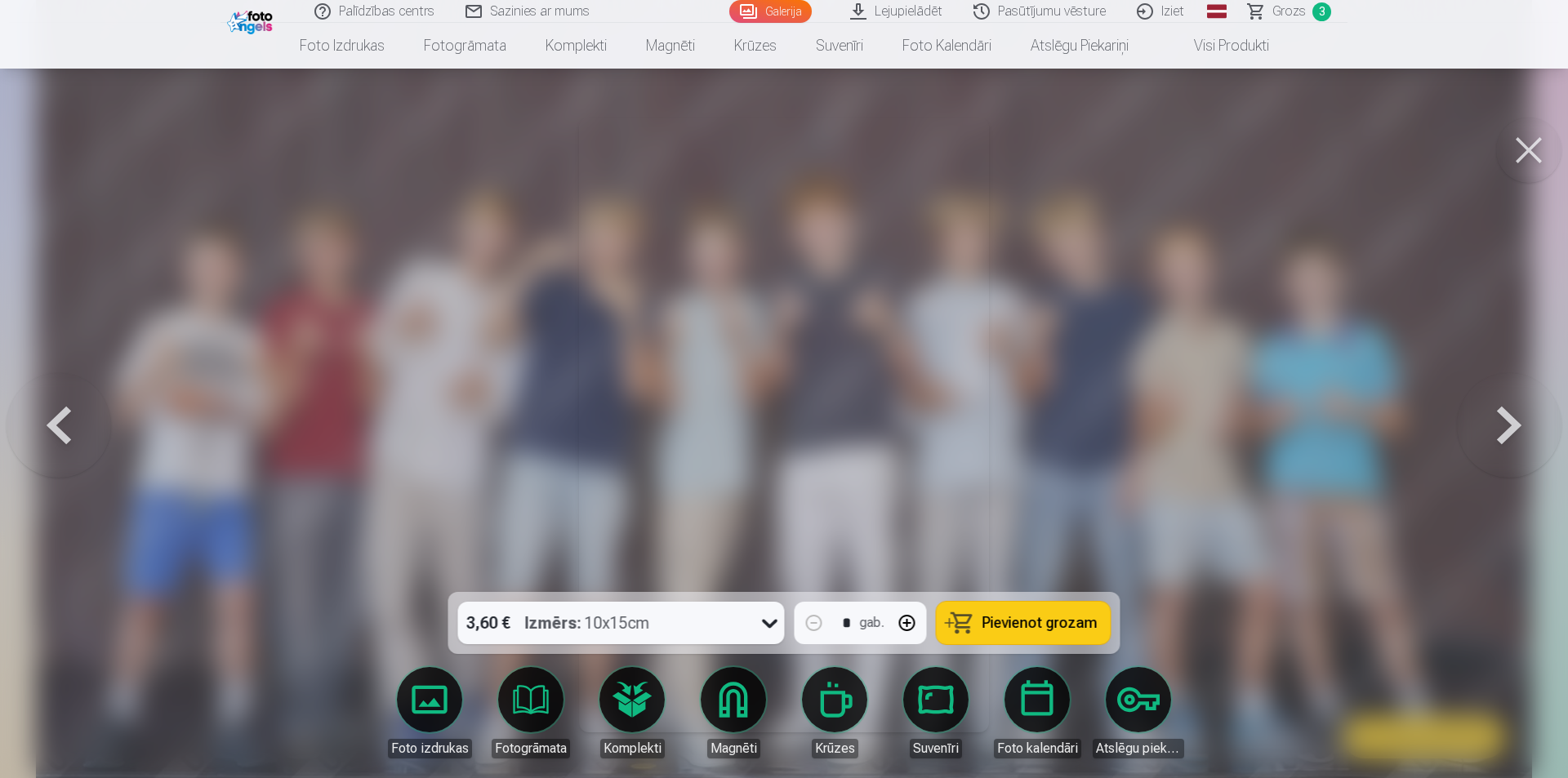
click at [1498, 433] on button at bounding box center [1509, 424] width 105 height 301
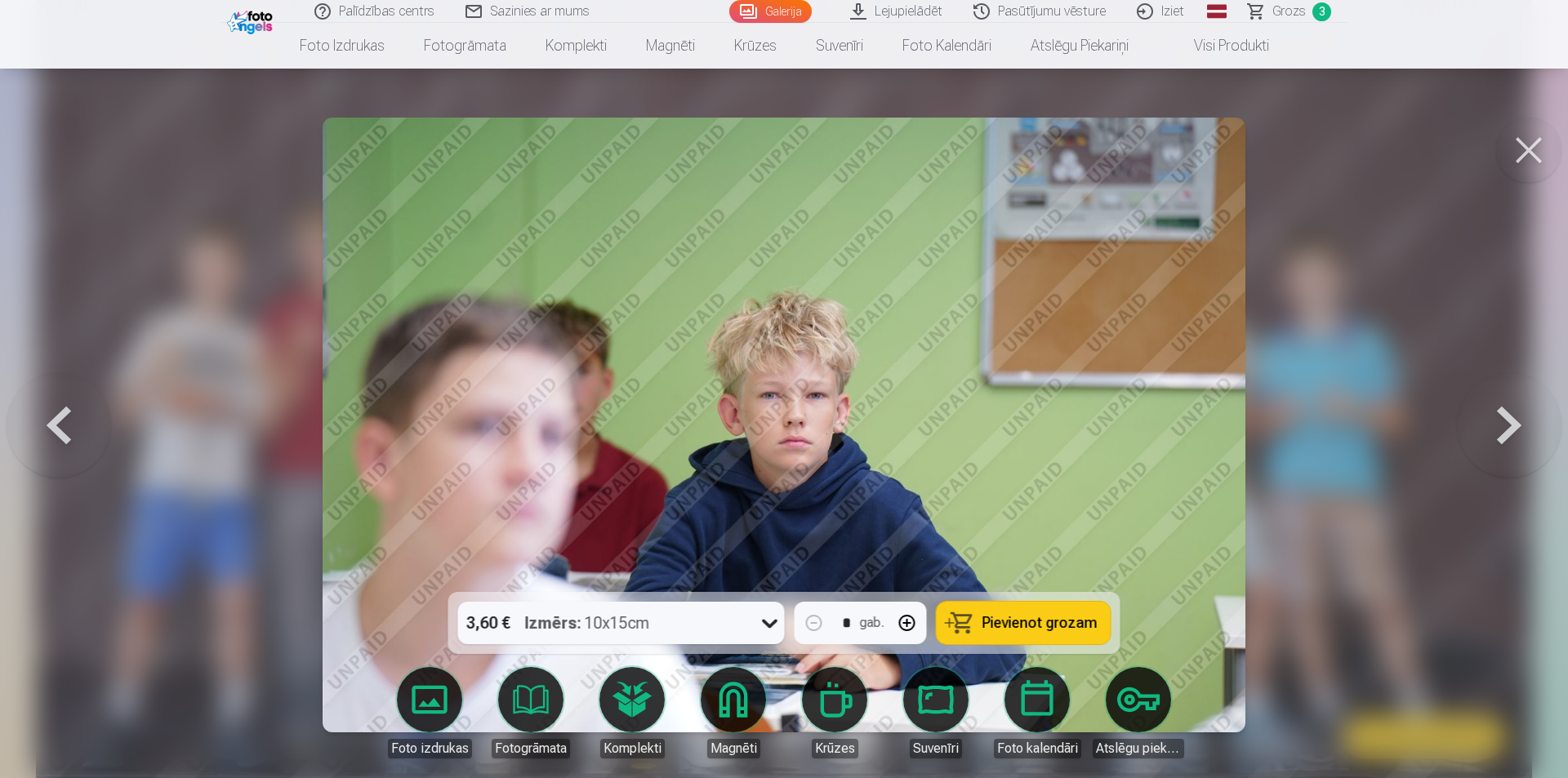
click at [1496, 436] on button at bounding box center [1509, 424] width 105 height 301
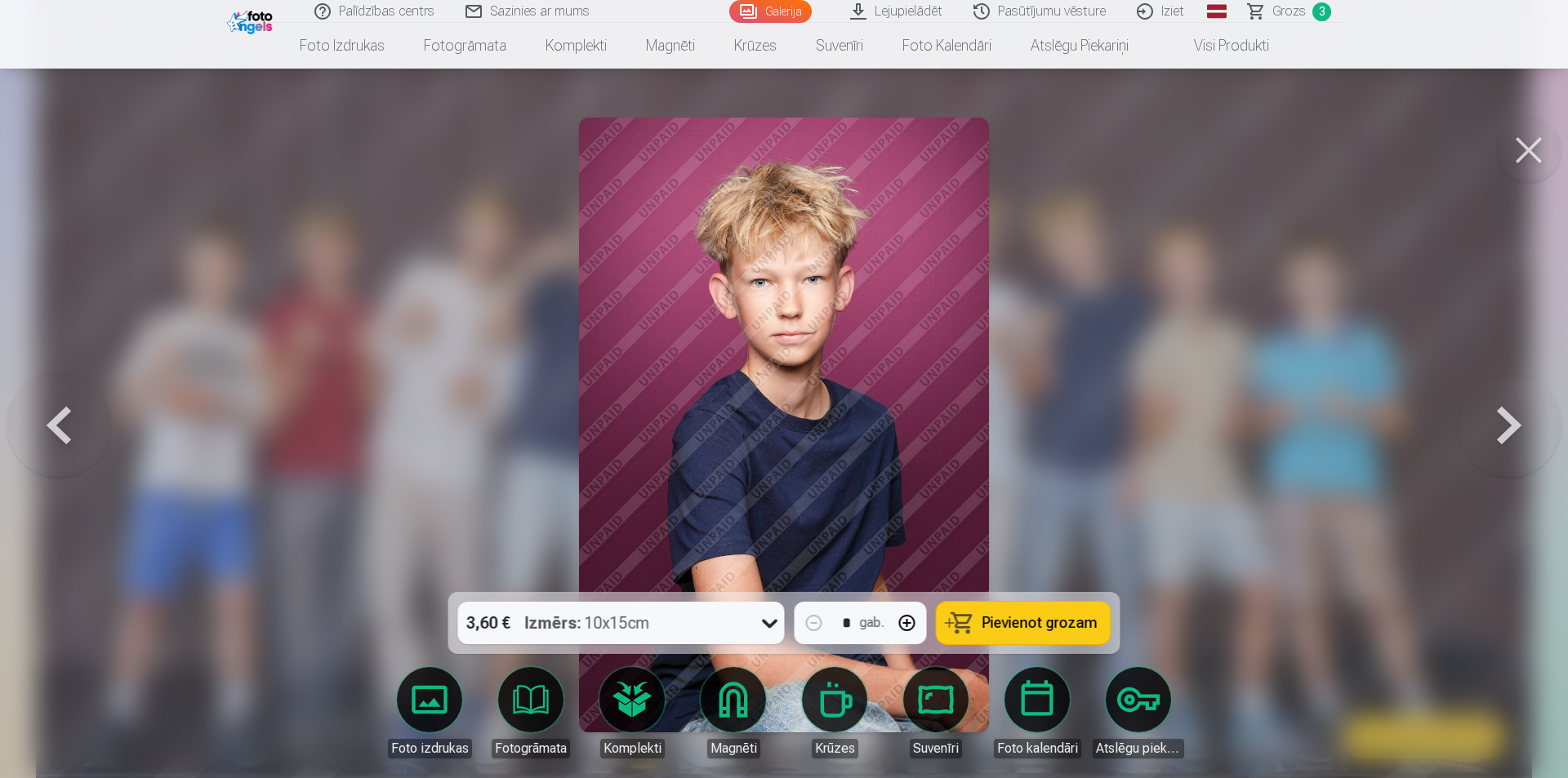
click at [1495, 437] on button at bounding box center [1509, 424] width 105 height 301
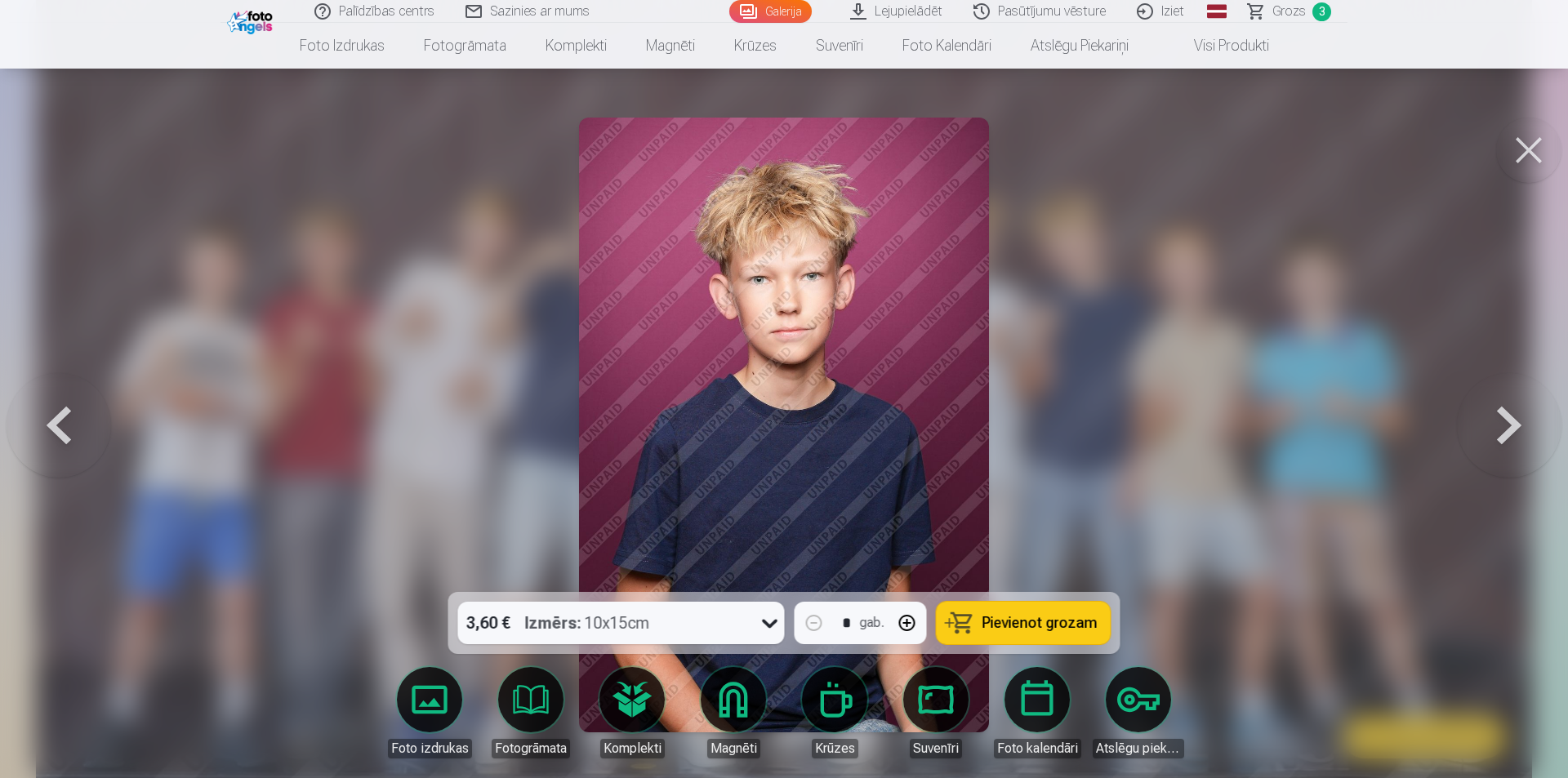
click at [1494, 437] on button at bounding box center [1509, 424] width 105 height 301
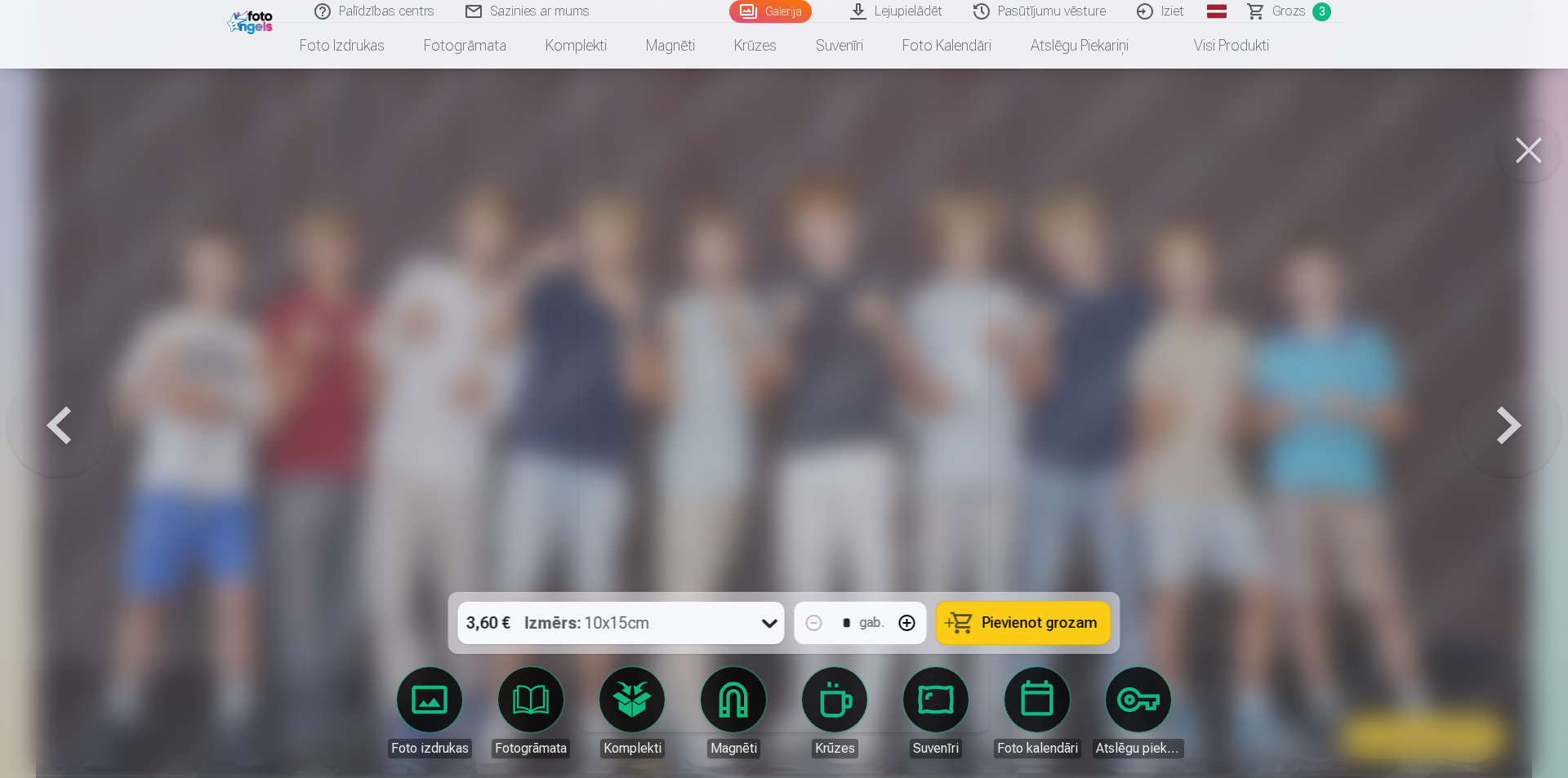
click at [1492, 440] on button at bounding box center [1509, 424] width 105 height 301
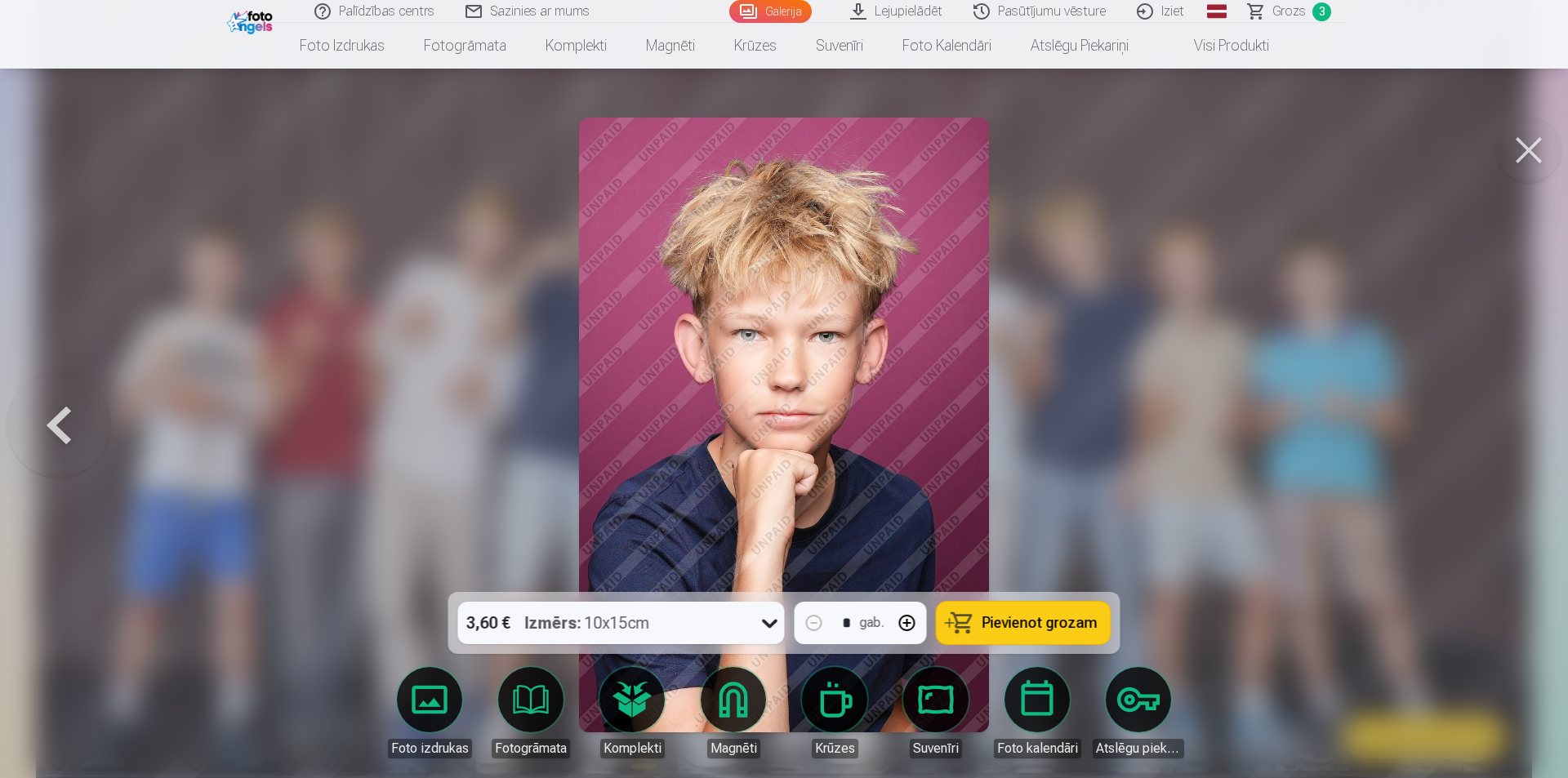
click at [1490, 443] on div at bounding box center [784, 389] width 1568 height 778
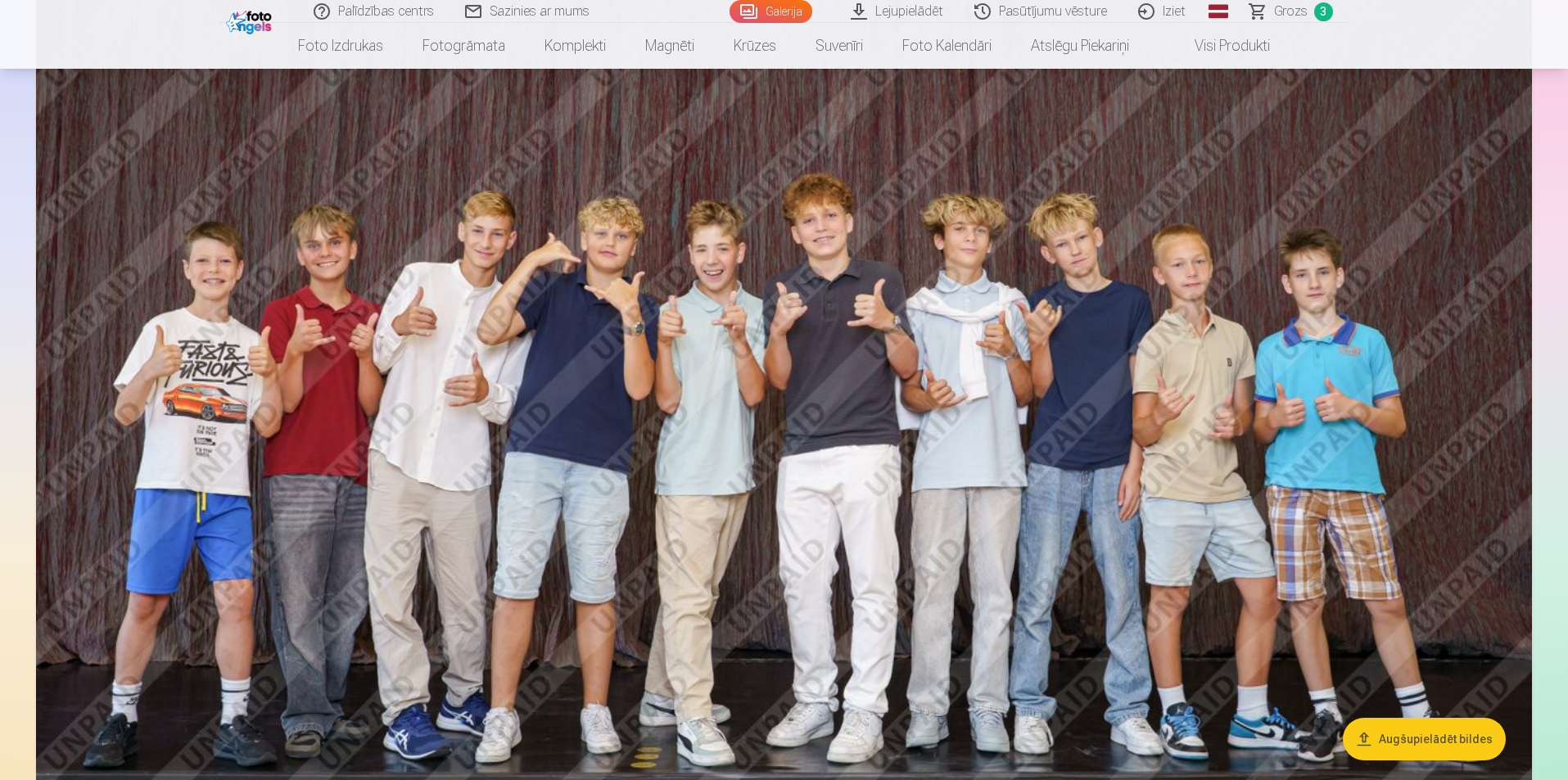
click at [1492, 444] on img at bounding box center [783, 342] width 1495 height 997
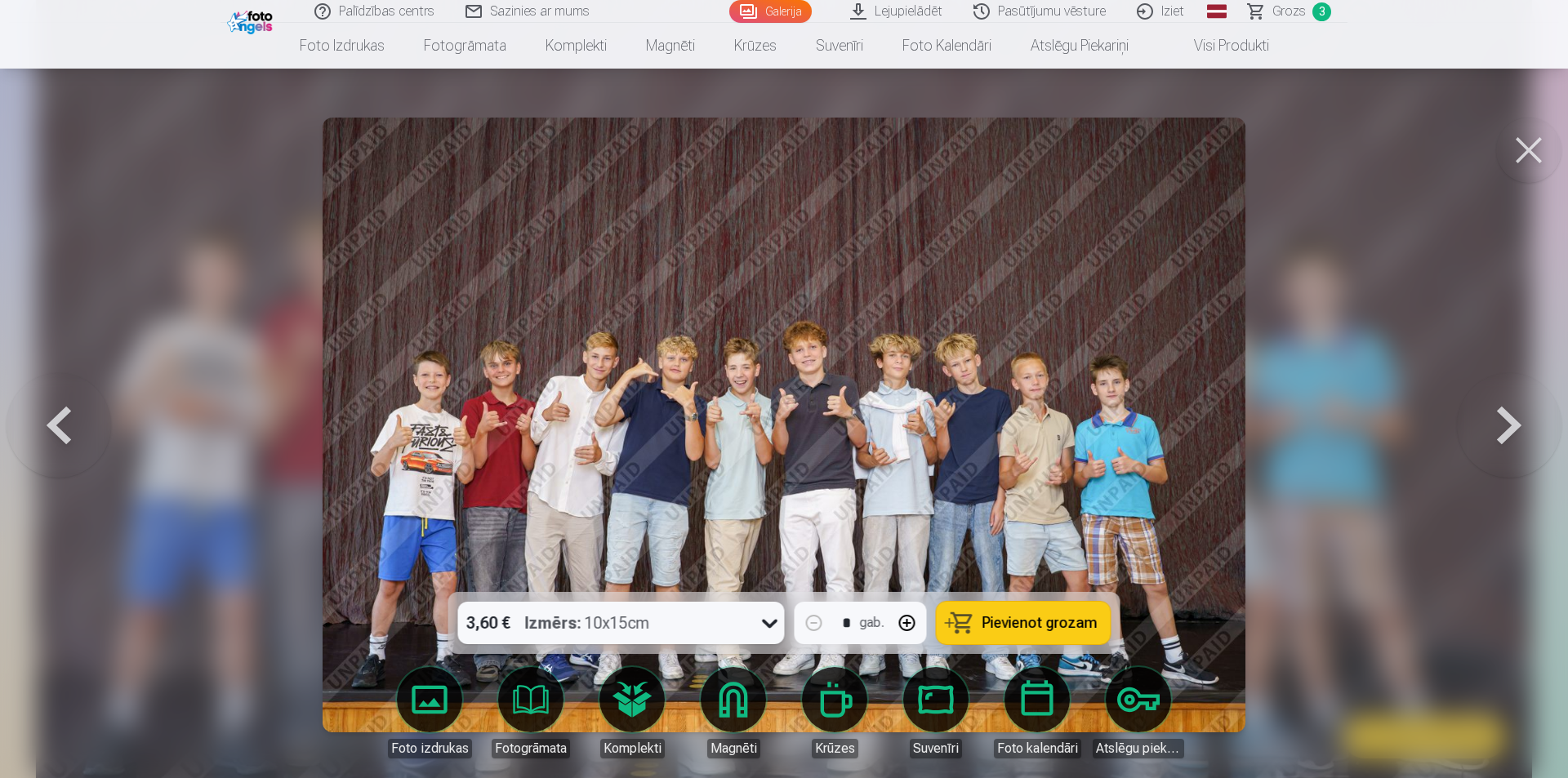
click at [1521, 146] on button at bounding box center [1529, 149] width 65 height 65
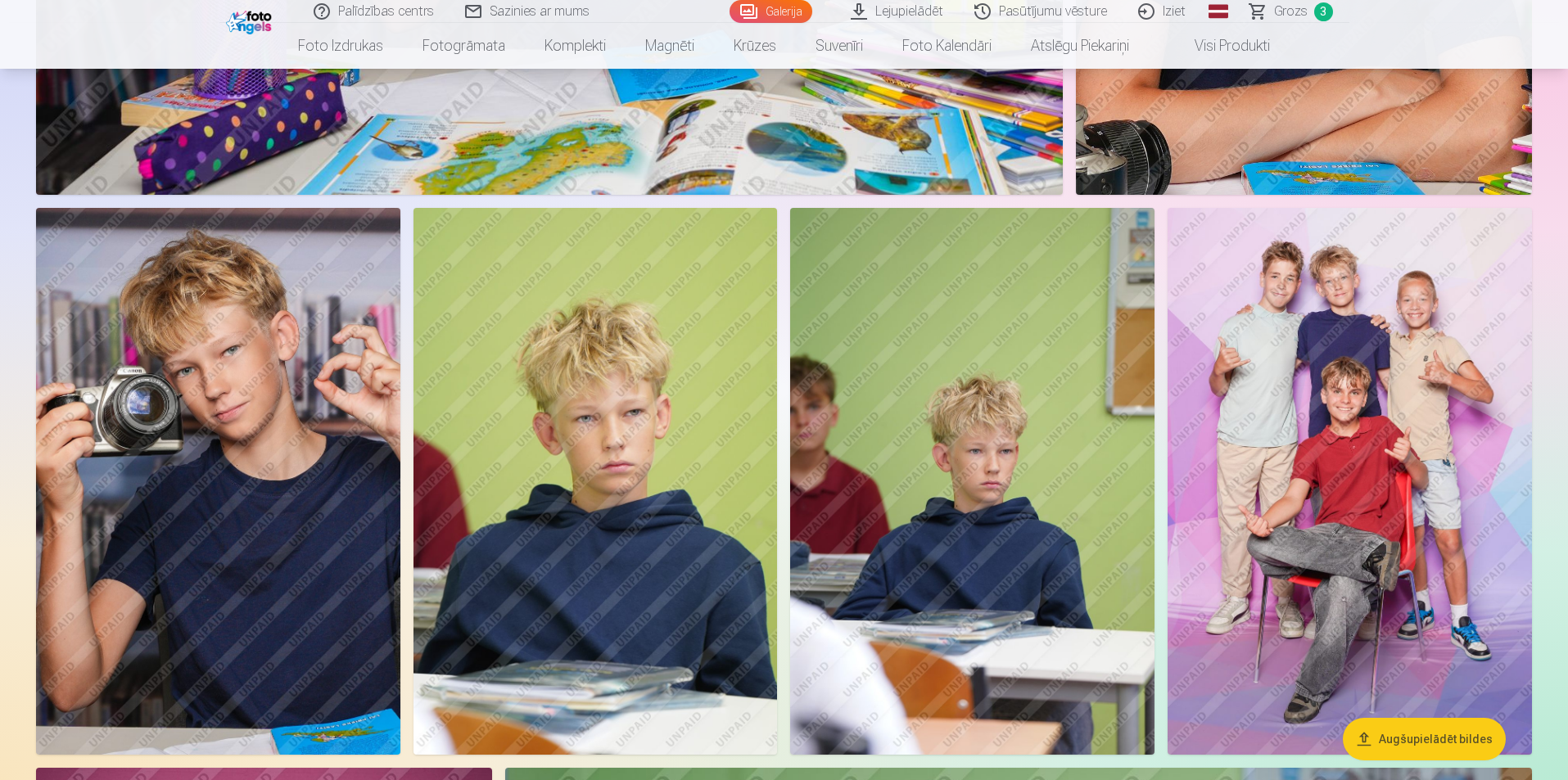
scroll to position [4583, 0]
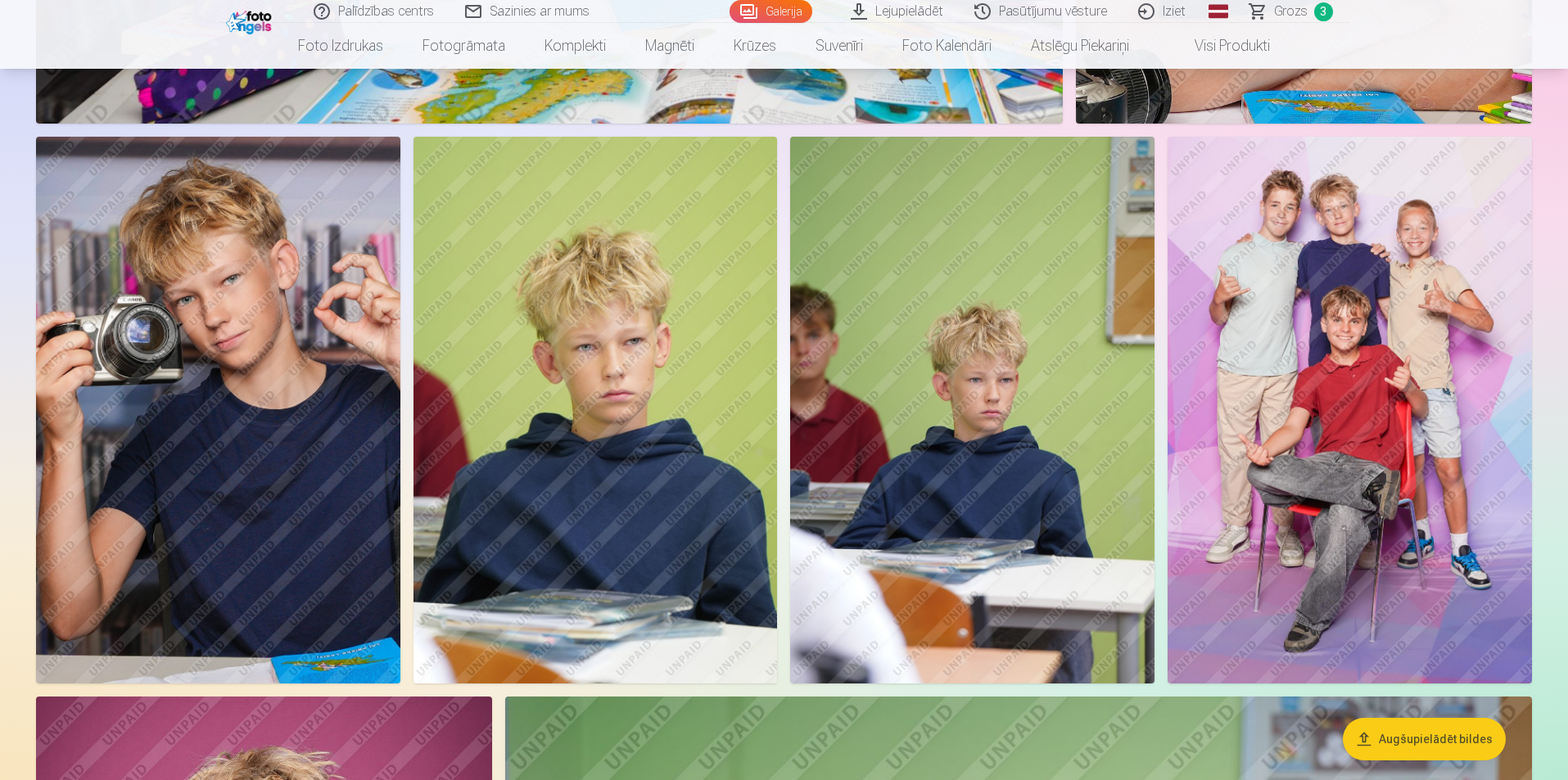
click at [256, 336] on img at bounding box center [218, 410] width 364 height 546
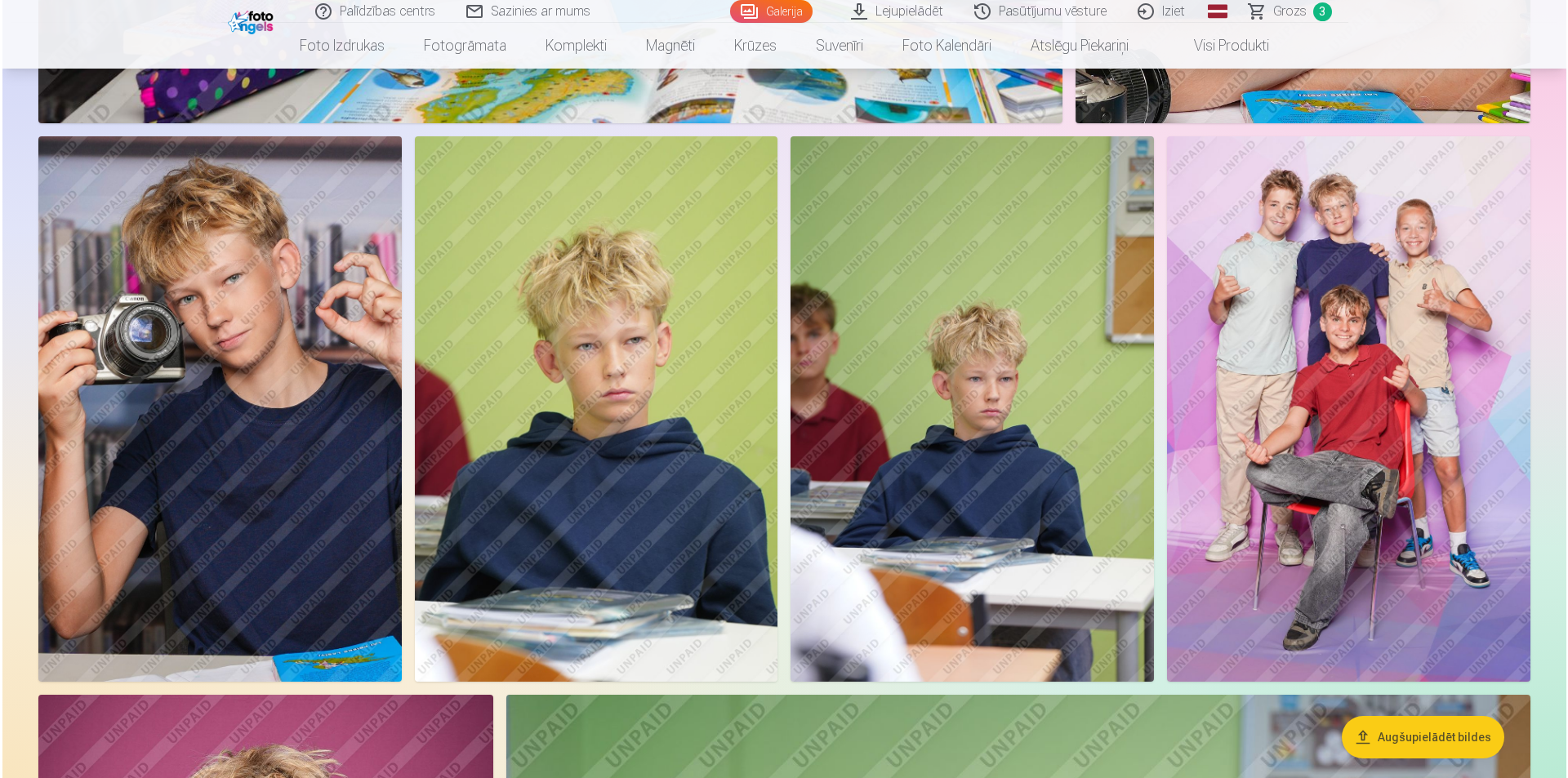
scroll to position [4582, 0]
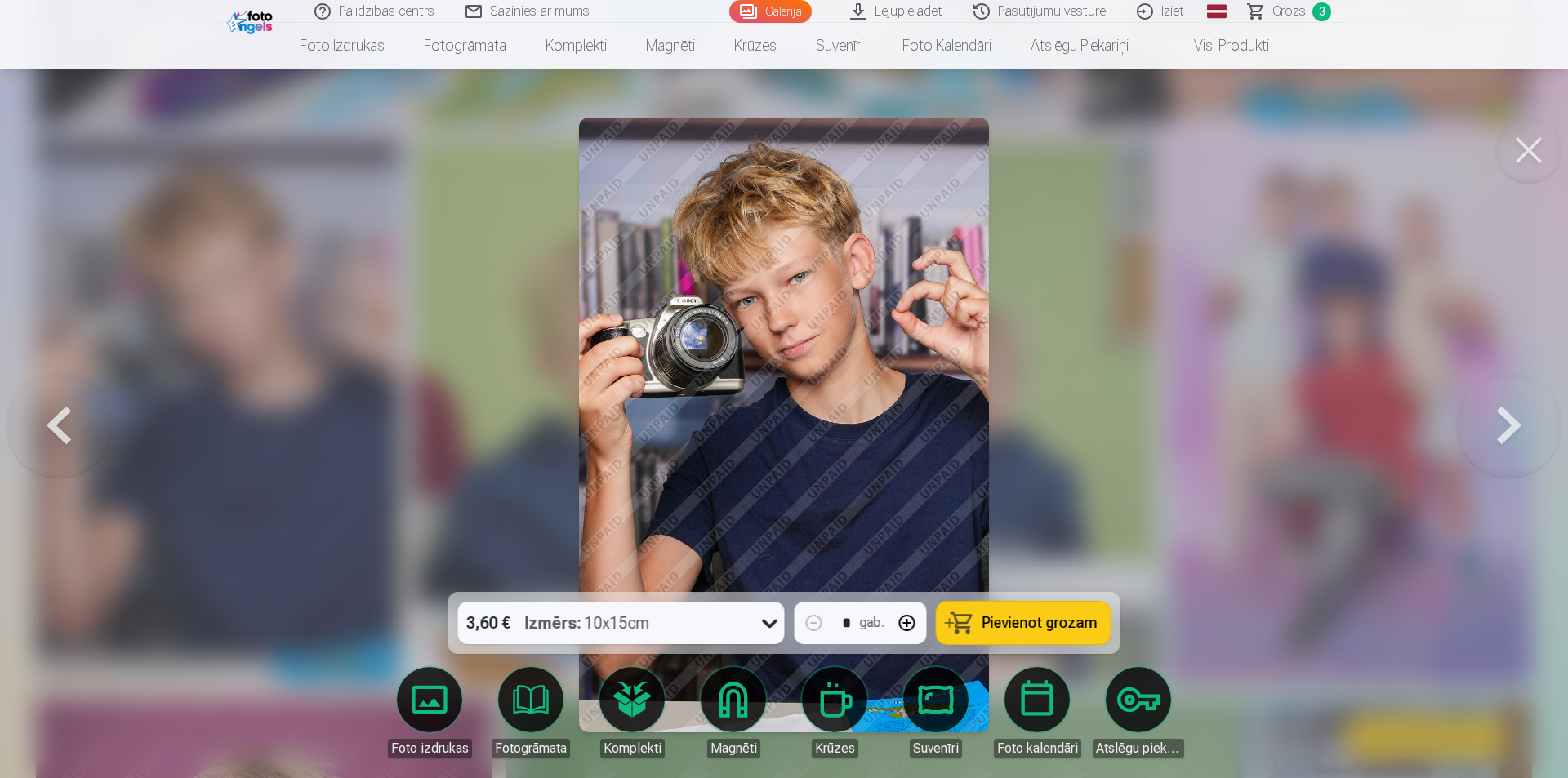
click at [1150, 318] on div at bounding box center [784, 389] width 1568 height 778
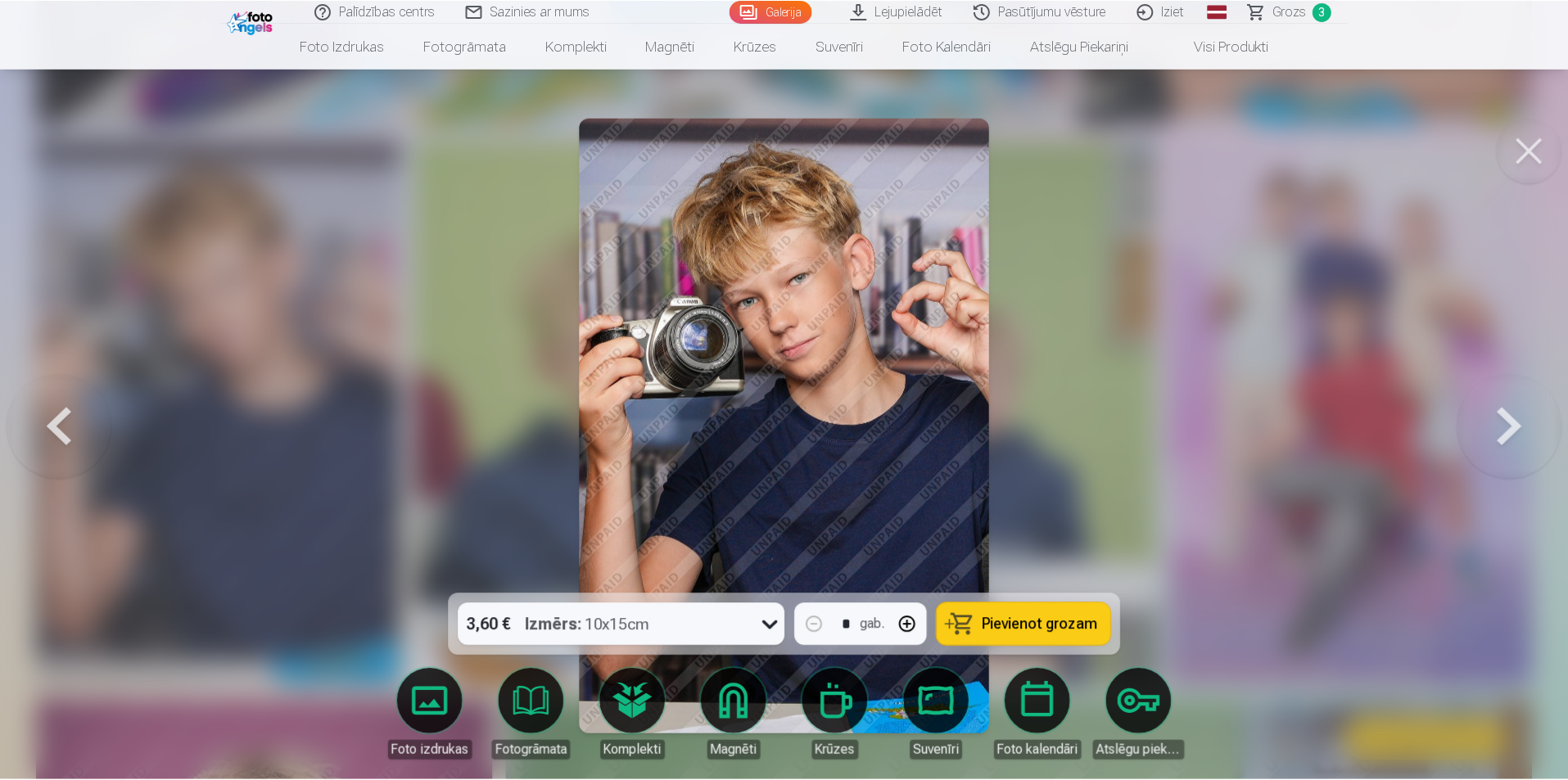
scroll to position [4583, 0]
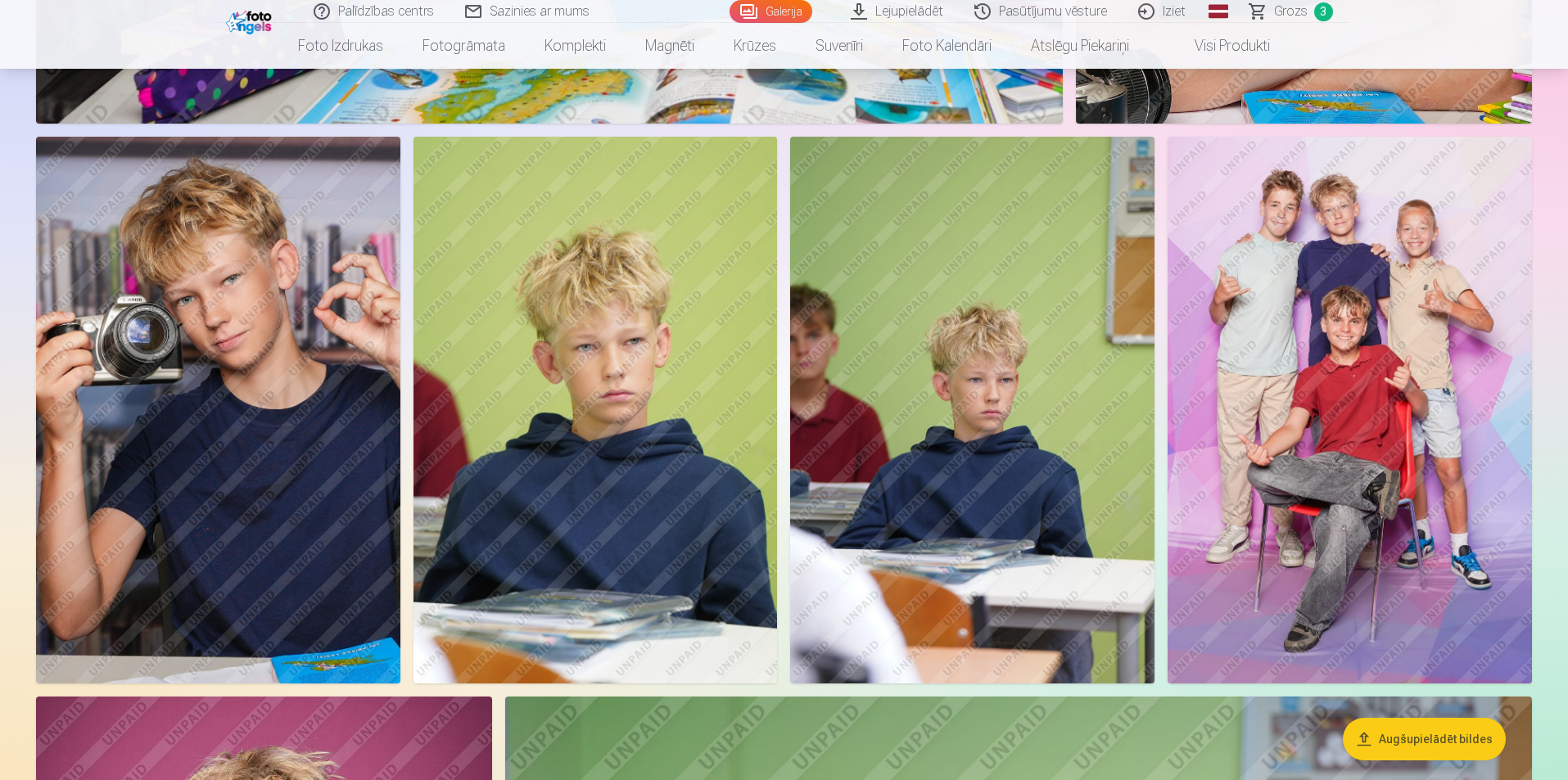
click at [288, 424] on img at bounding box center [218, 410] width 364 height 546
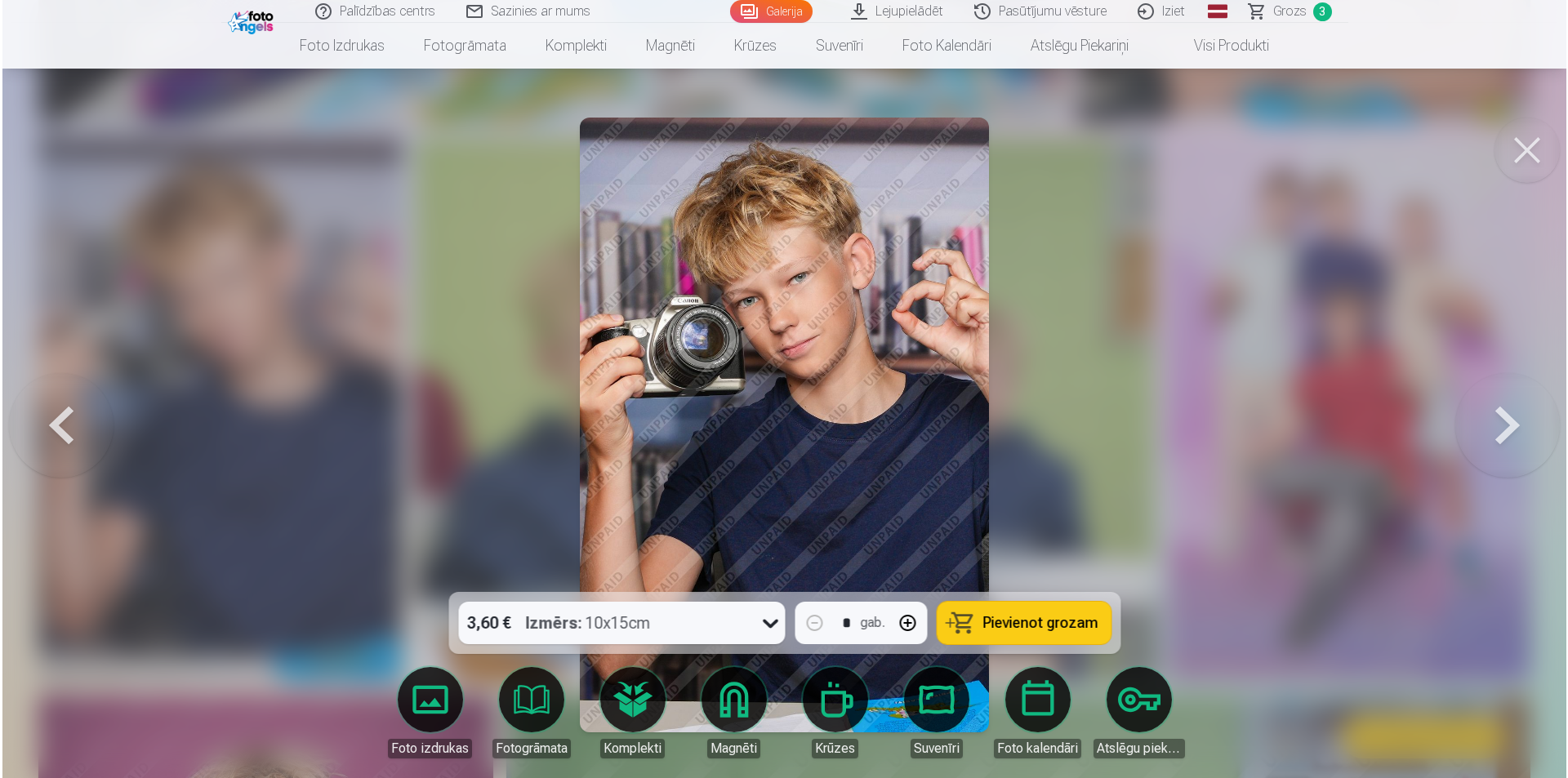
scroll to position [4582, 0]
click at [1535, 146] on button at bounding box center [1529, 149] width 65 height 65
